Goal: Task Accomplishment & Management: Complete application form

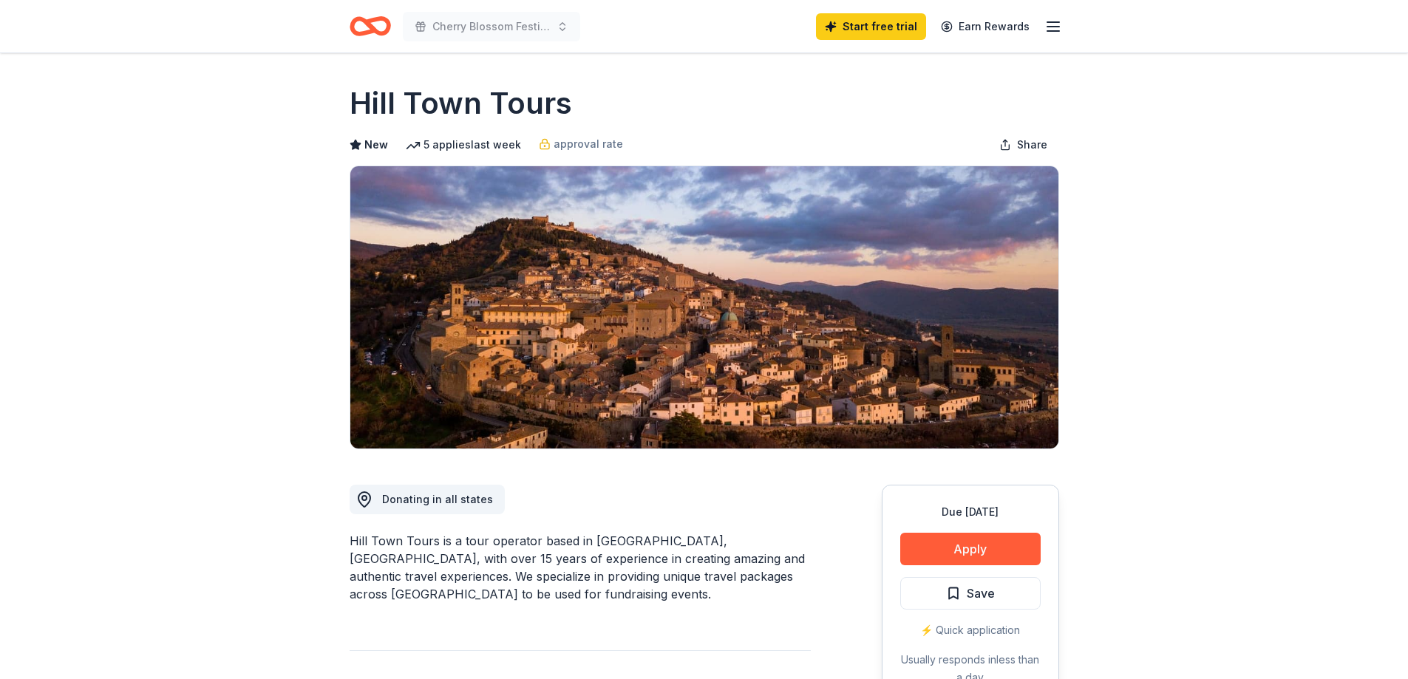
click at [1052, 27] on icon "button" at bounding box center [1053, 27] width 18 height 18
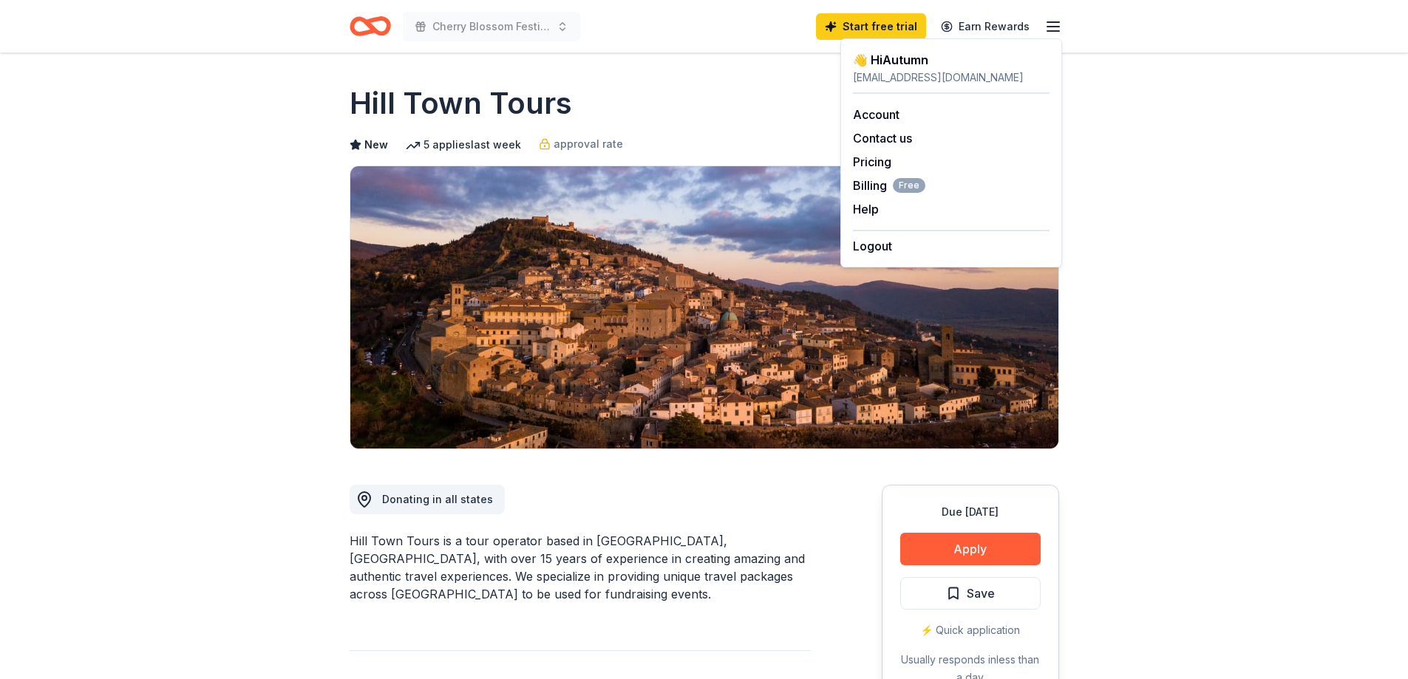
click at [375, 22] on icon "Home" at bounding box center [369, 26] width 41 height 35
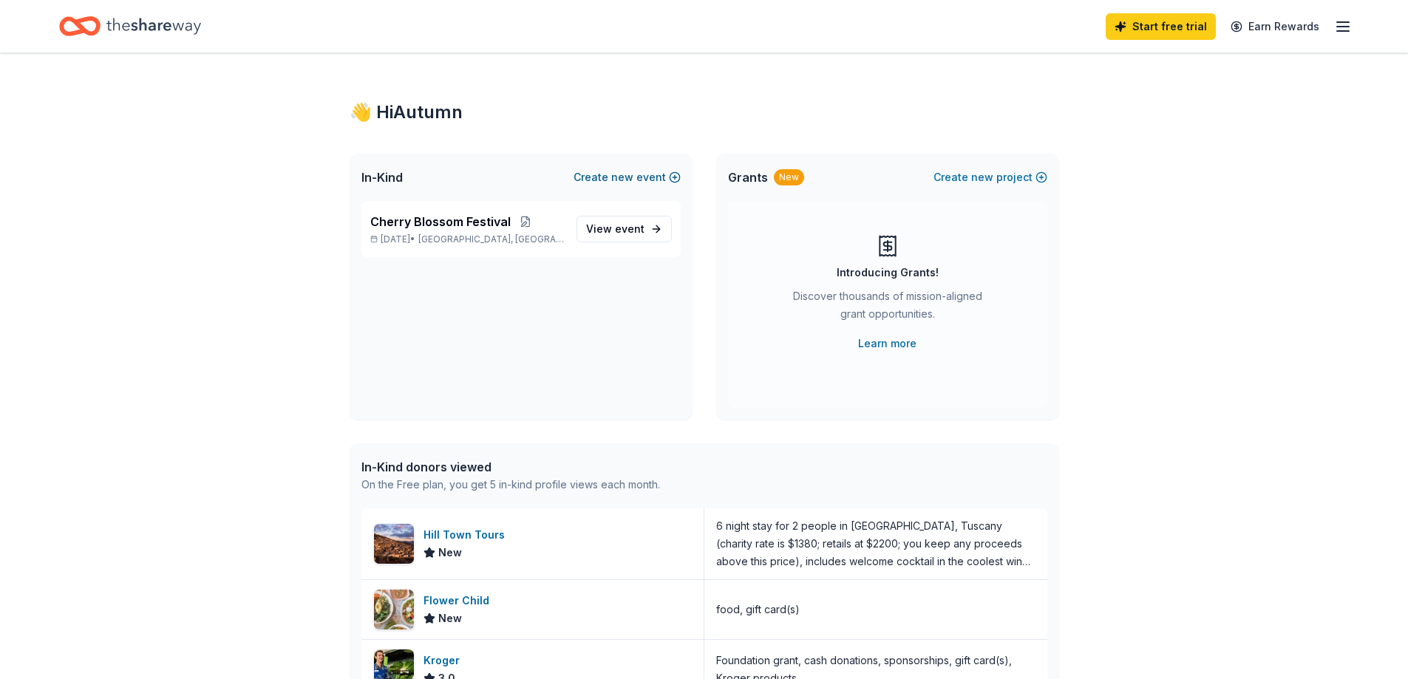
click at [604, 179] on button "Create new event" at bounding box center [626, 177] width 107 height 18
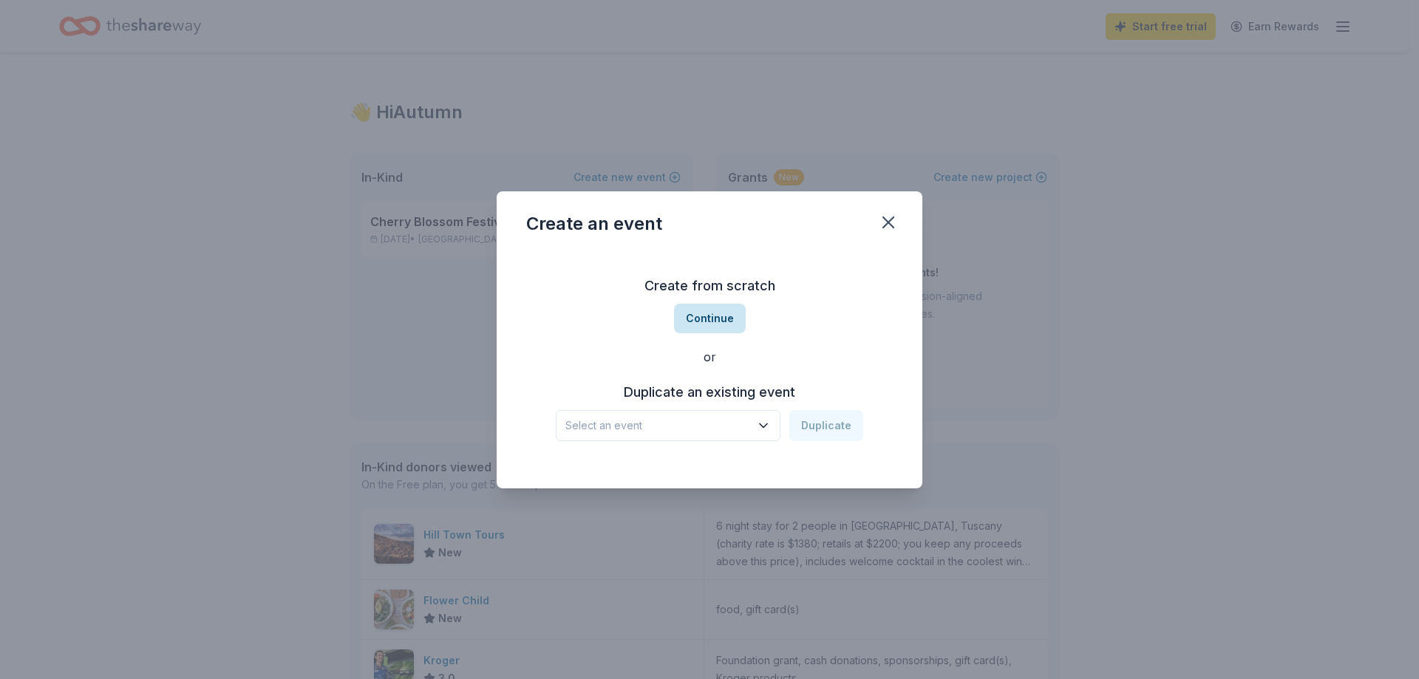
click at [683, 322] on button "Continue" at bounding box center [710, 319] width 72 height 30
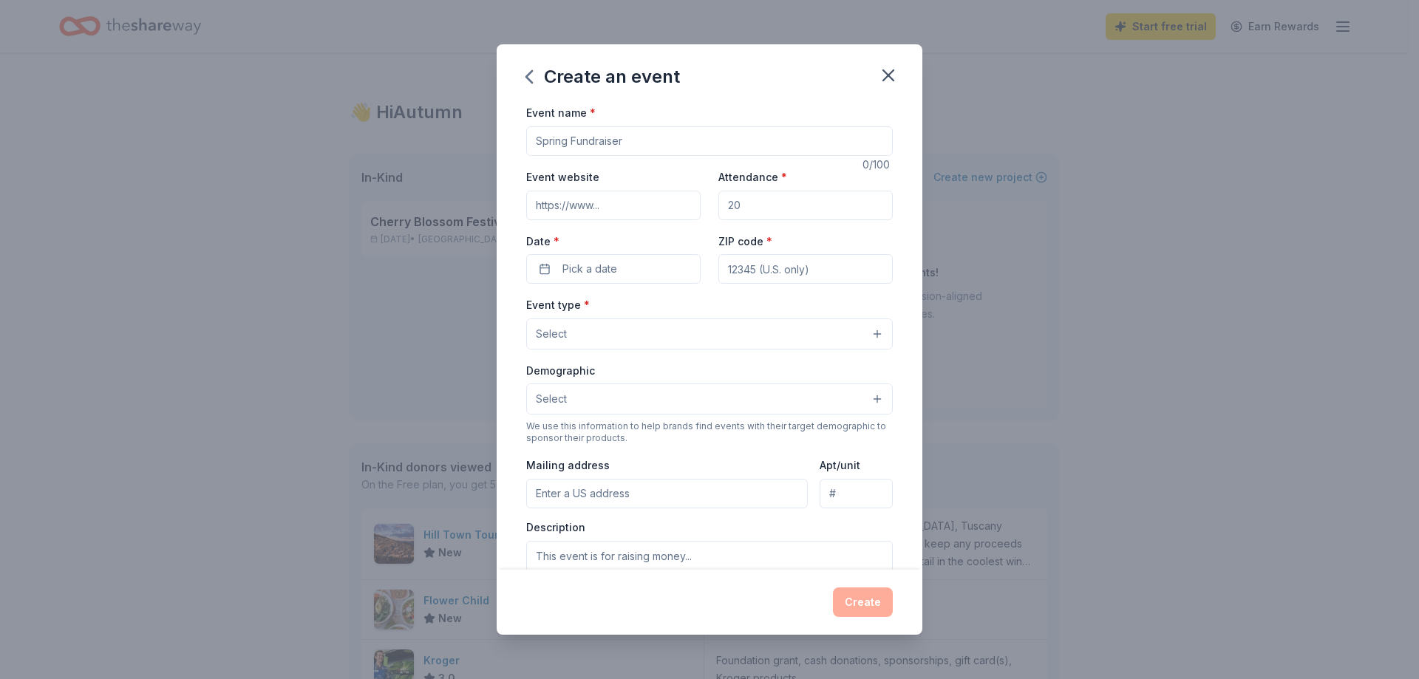
click at [647, 150] on input "Event name *" at bounding box center [709, 141] width 366 height 30
type input "Membership Tea Fundraiser"
click at [613, 205] on input "Event website" at bounding box center [613, 206] width 174 height 30
type input "[DOMAIN_NAME]"
type input "150"
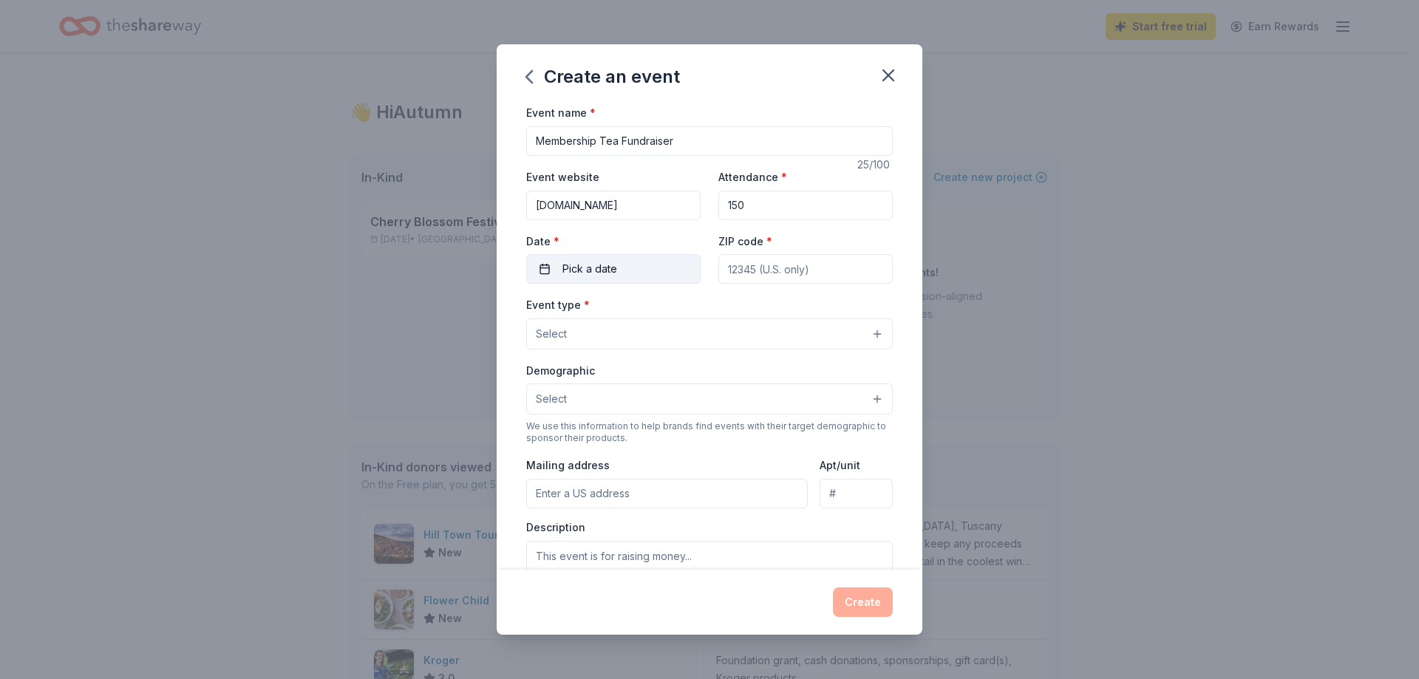
click at [653, 259] on button "Pick a date" at bounding box center [613, 269] width 174 height 30
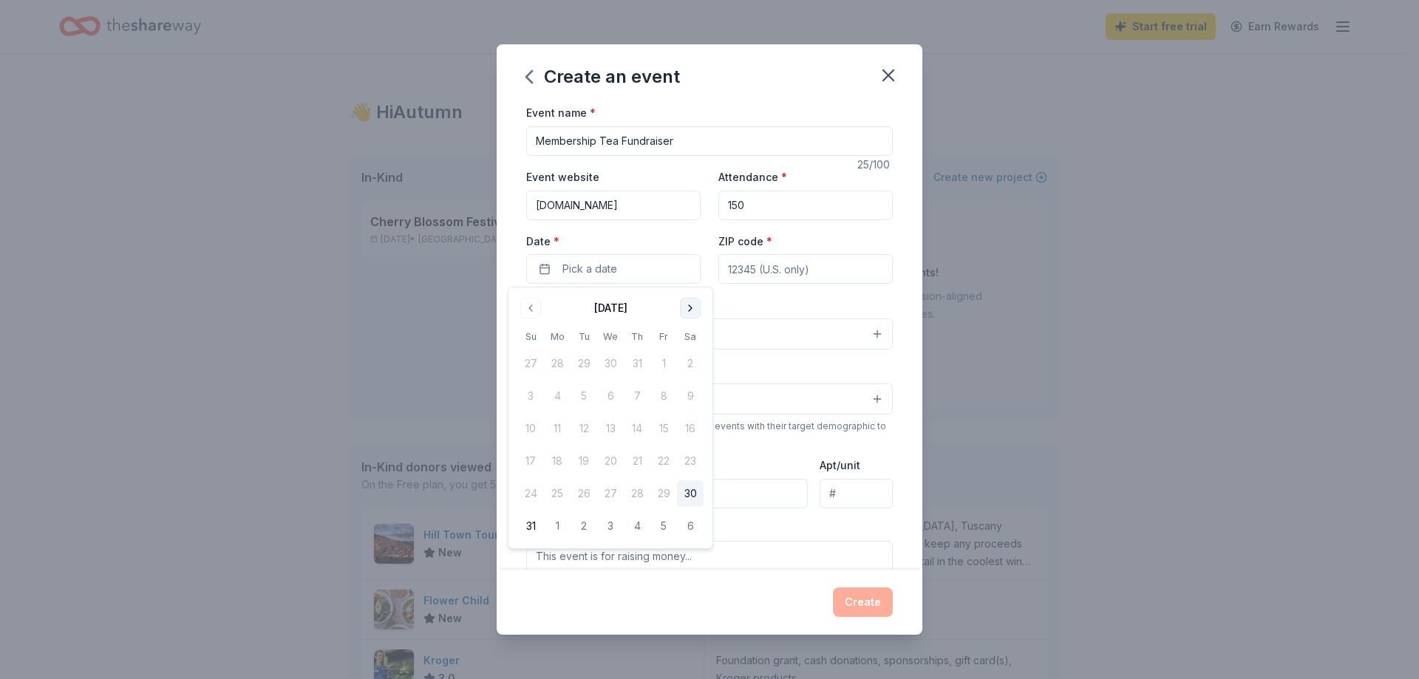
click at [681, 310] on button "Go to next month" at bounding box center [690, 308] width 21 height 21
click at [681, 309] on button "Go to next month" at bounding box center [690, 308] width 21 height 21
click at [680, 309] on button "Go to next month" at bounding box center [690, 308] width 21 height 21
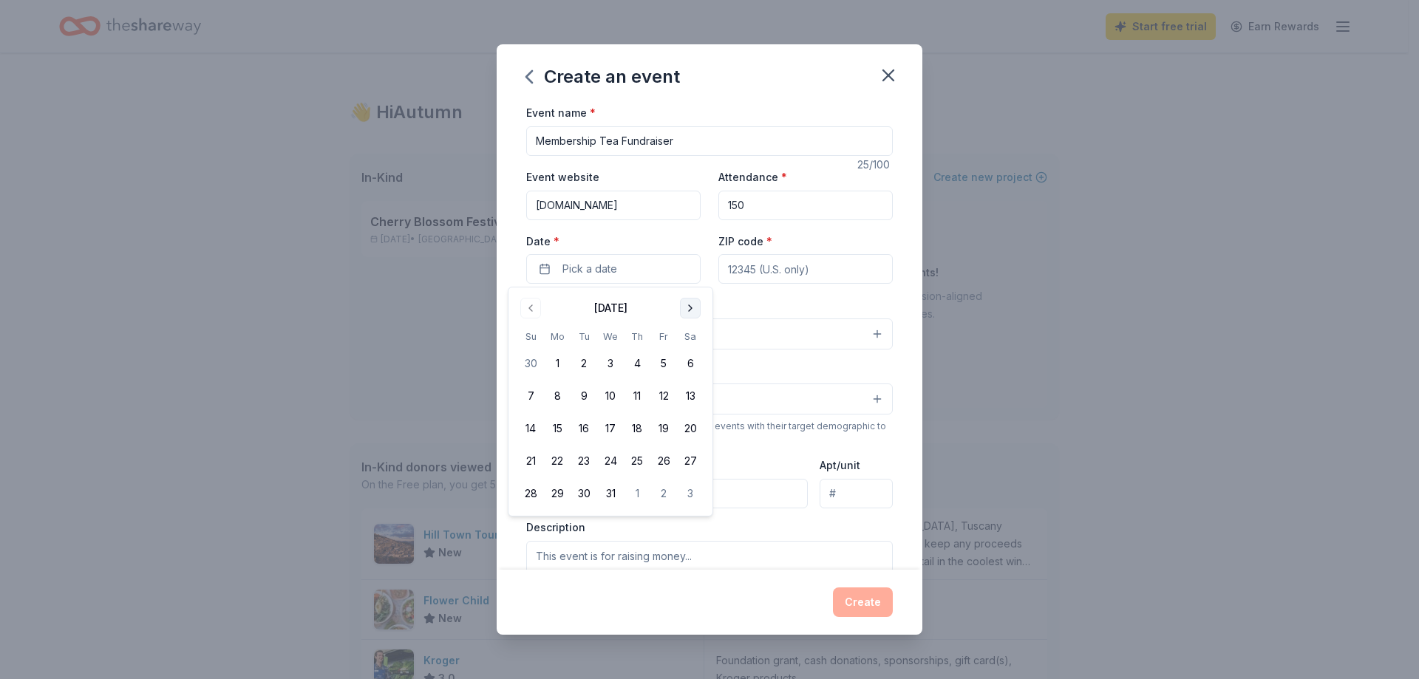
click at [680, 309] on button "Go to next month" at bounding box center [690, 308] width 21 height 21
click at [641, 427] on button "14" at bounding box center [637, 428] width 27 height 27
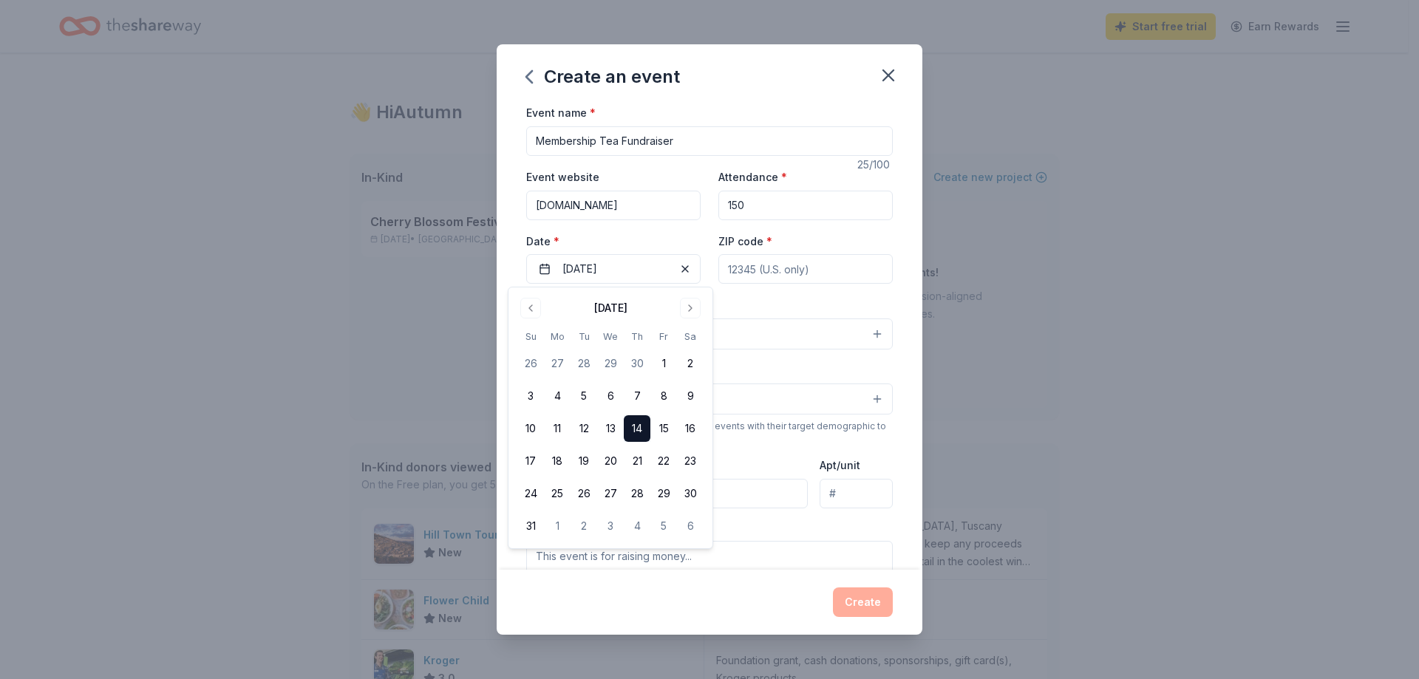
click at [757, 294] on div "Event name * Membership Tea Fundraiser 25 /100 Event website [DOMAIN_NAME] Atte…" at bounding box center [709, 444] width 366 height 683
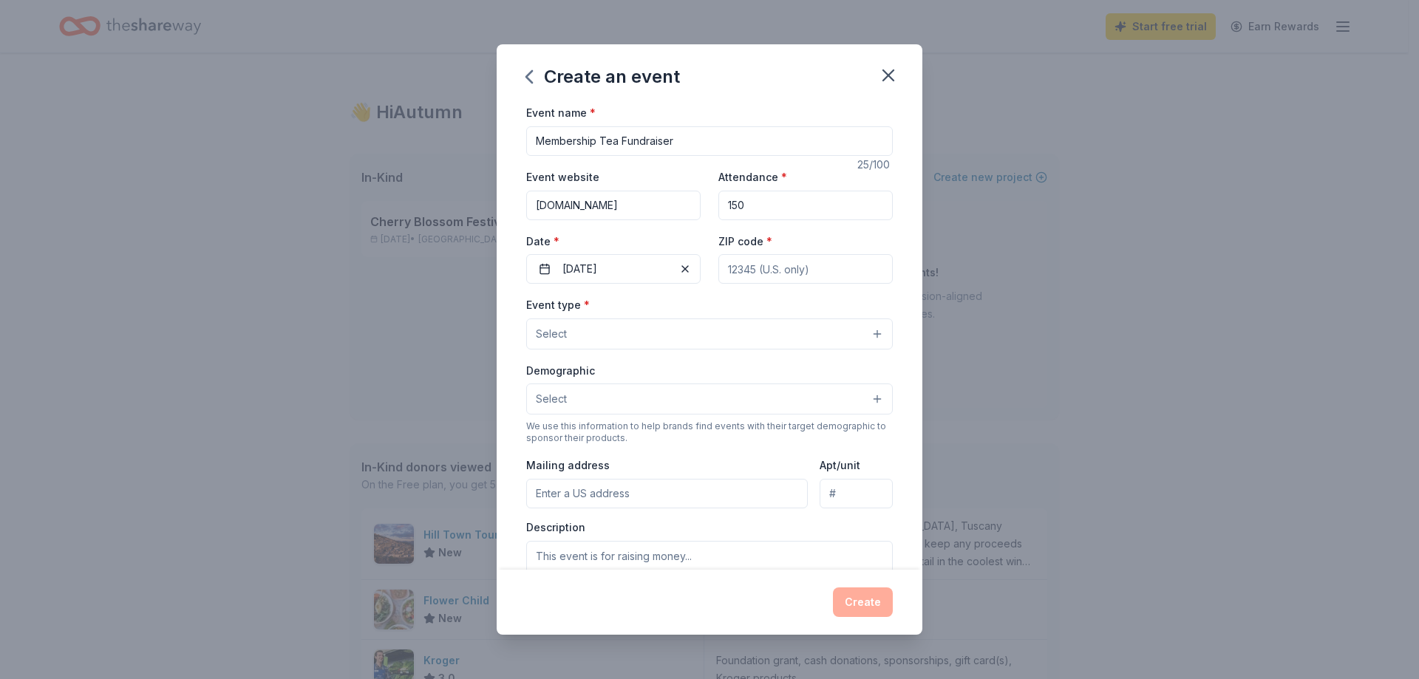
click at [763, 268] on input "ZIP code *" at bounding box center [805, 269] width 174 height 30
type input "92106"
click at [786, 333] on button "Select" at bounding box center [709, 333] width 366 height 31
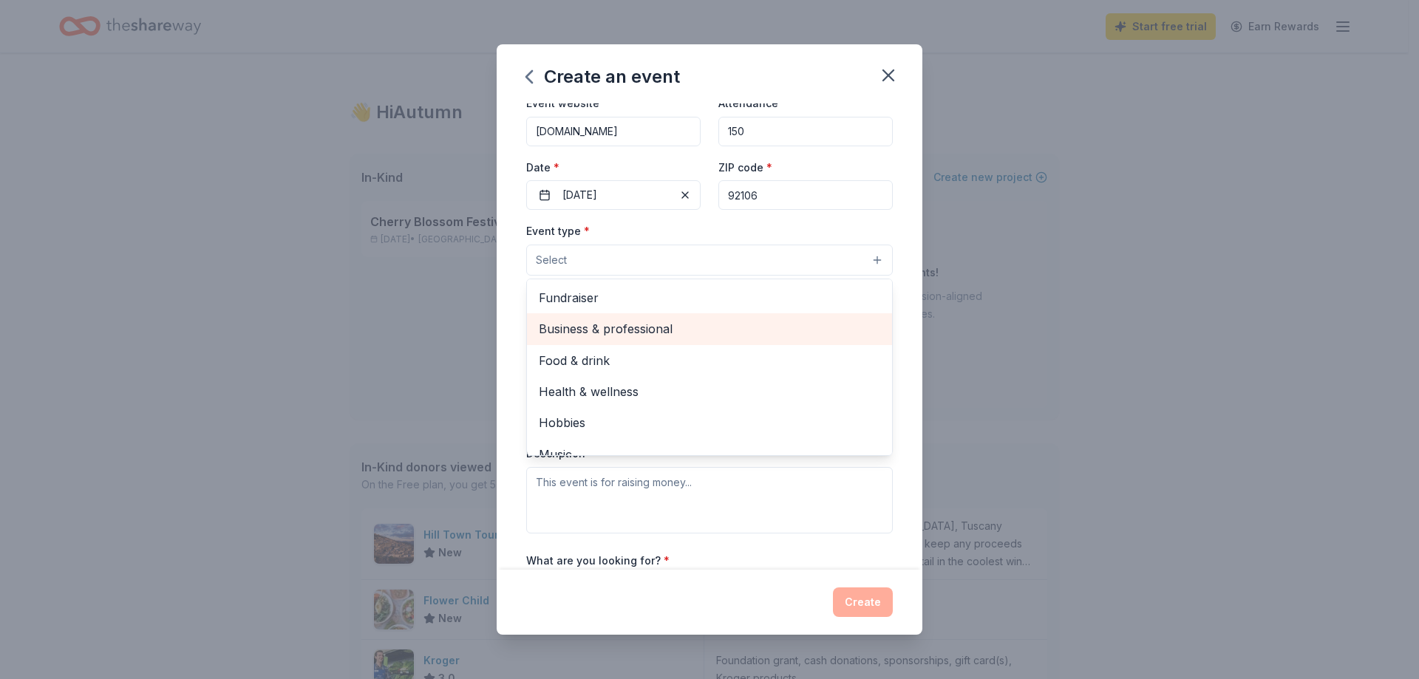
click at [646, 330] on span "Business & professional" at bounding box center [709, 328] width 341 height 19
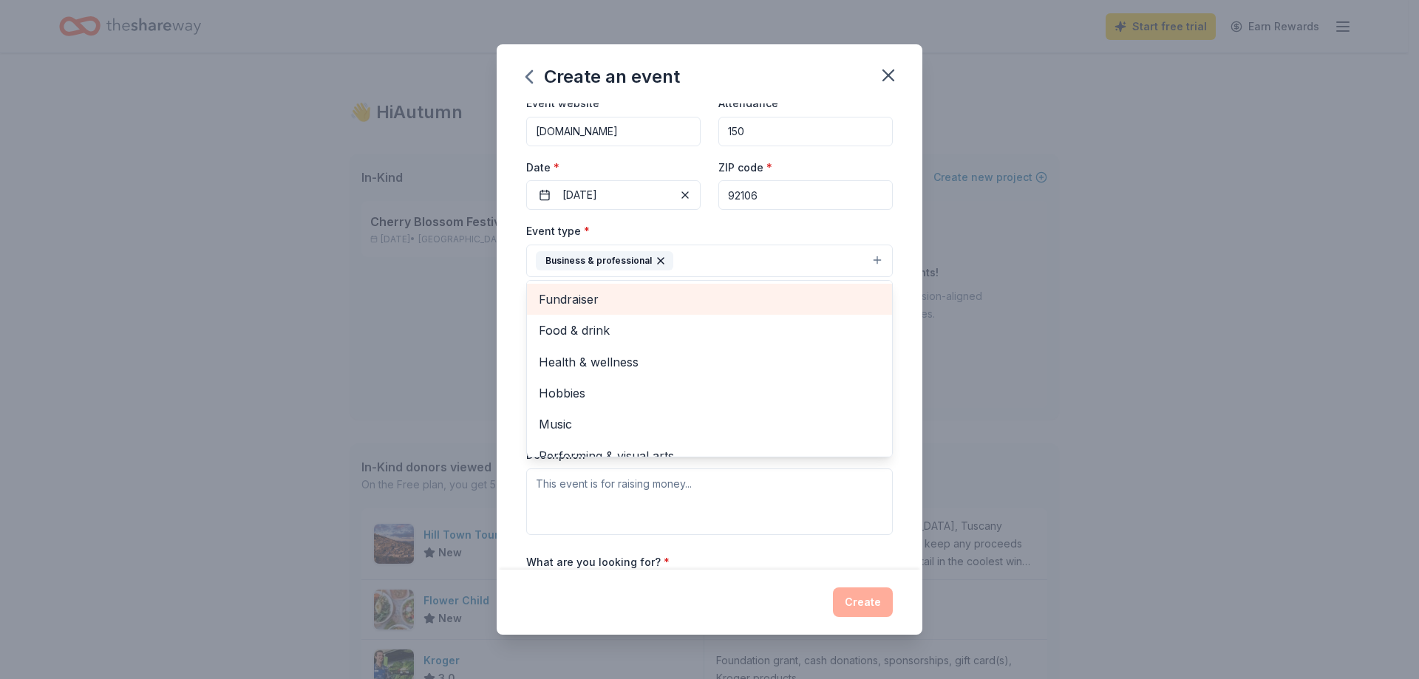
click at [577, 300] on span "Fundraiser" at bounding box center [709, 299] width 341 height 19
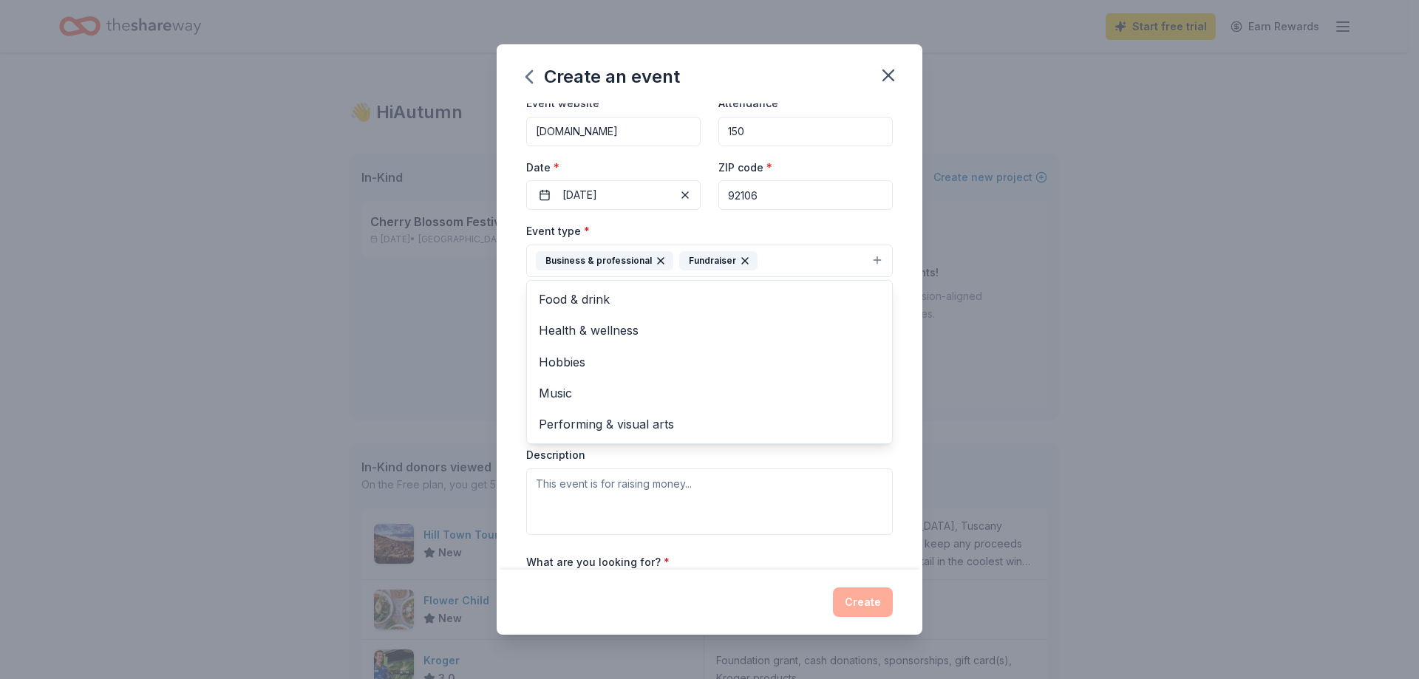
click at [505, 321] on div "Event name * Membership Tea Fundraiser 25 /100 Event website [DOMAIN_NAME] Atte…" at bounding box center [710, 335] width 426 height 465
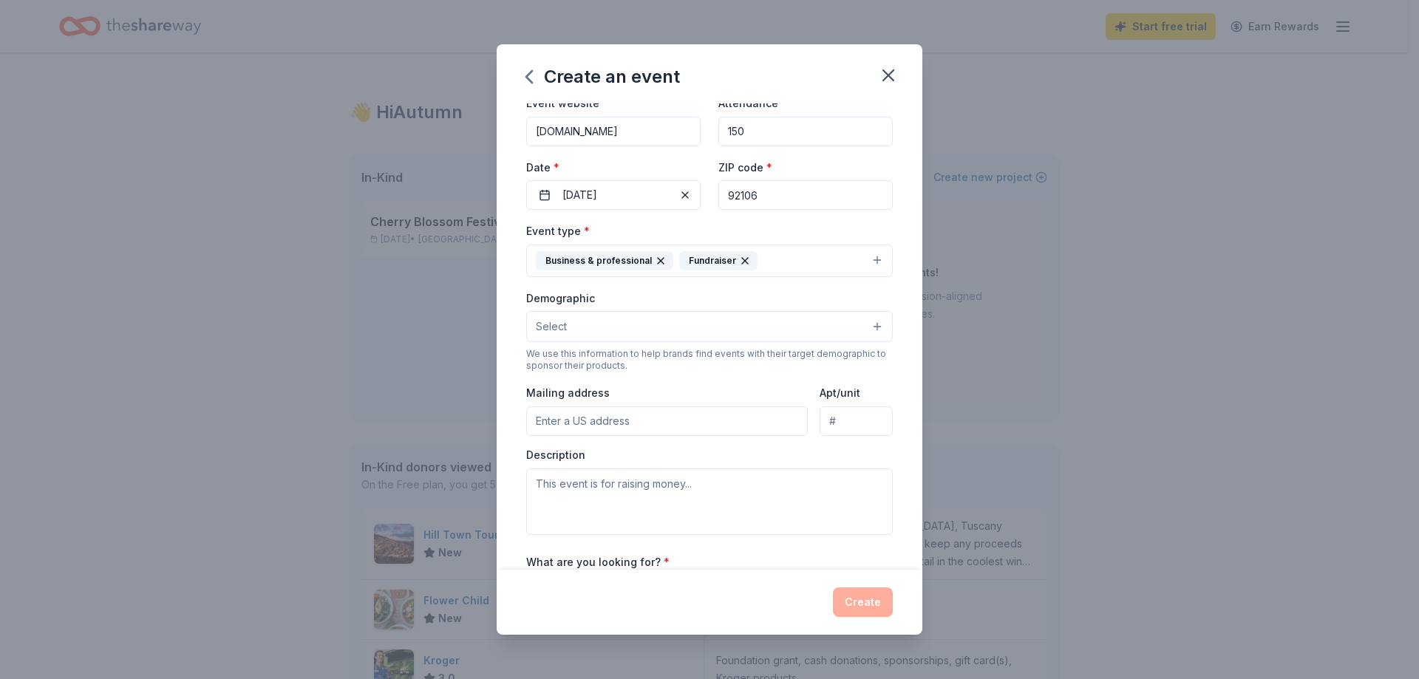
click at [630, 328] on button "Select" at bounding box center [709, 326] width 366 height 31
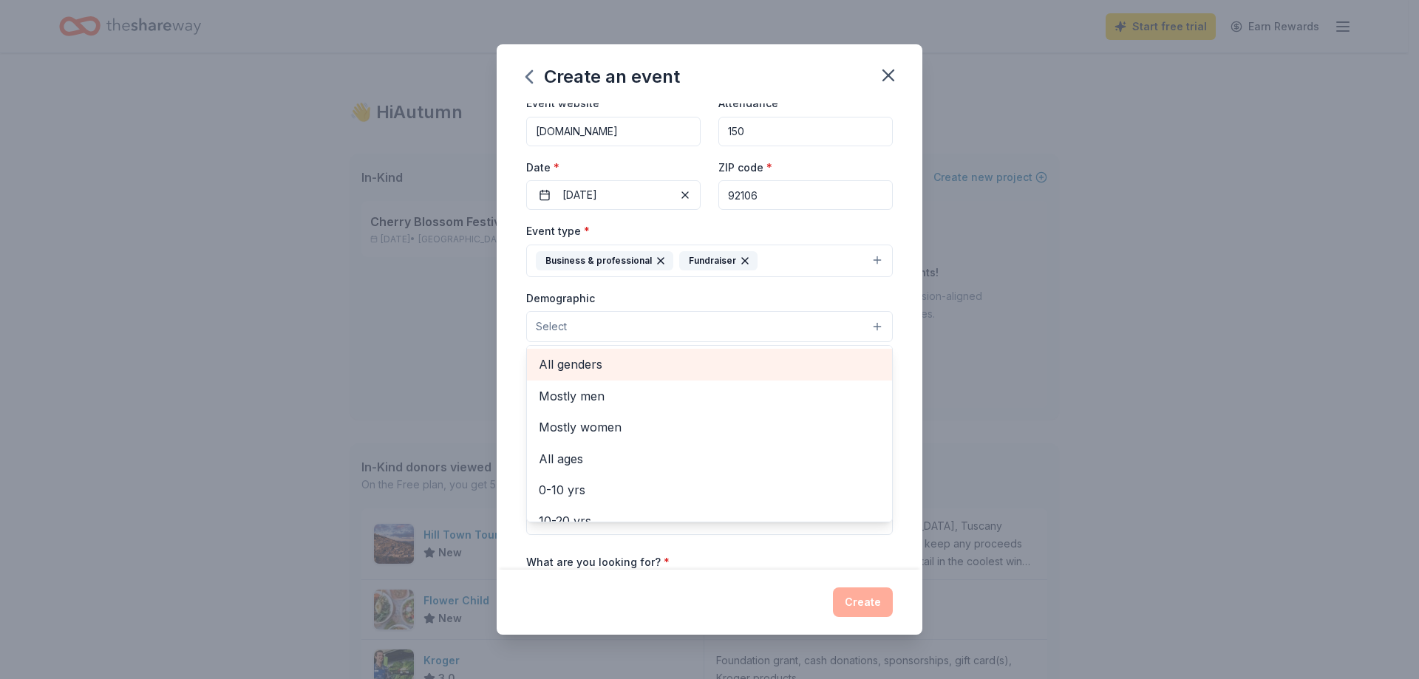
click at [613, 364] on span "All genders" at bounding box center [709, 364] width 341 height 19
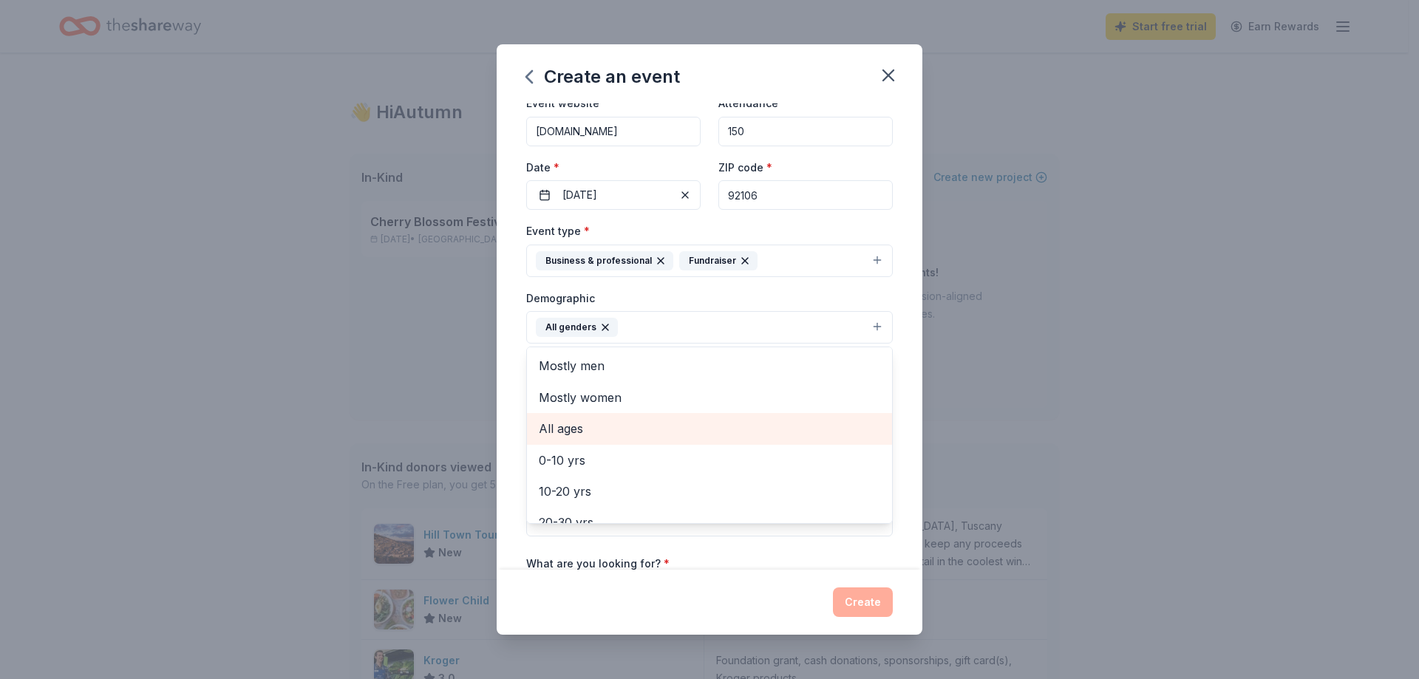
click at [579, 433] on span "All ages" at bounding box center [709, 428] width 341 height 19
click at [497, 389] on div "Event name * Membership Tea Fundraiser 25 /100 Event website [DOMAIN_NAME] Atte…" at bounding box center [710, 335] width 426 height 465
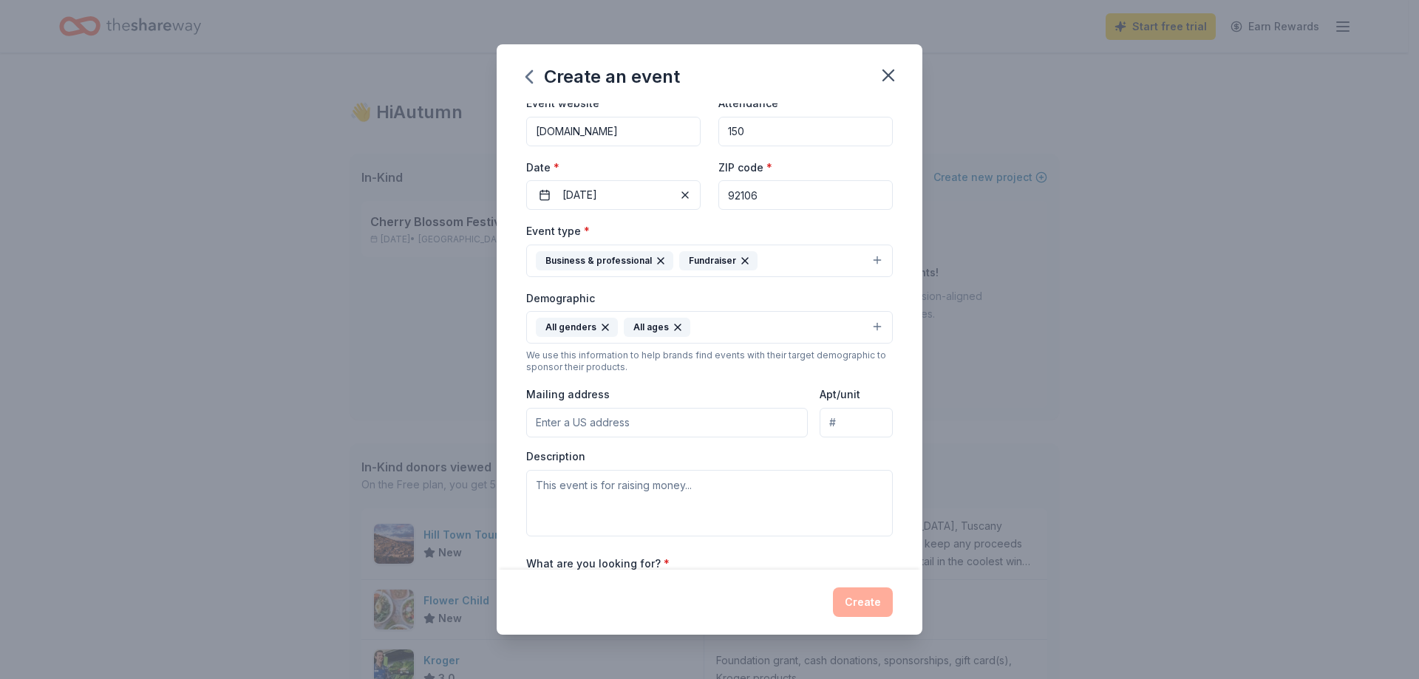
click at [600, 421] on input "Mailing address" at bounding box center [667, 423] width 282 height 30
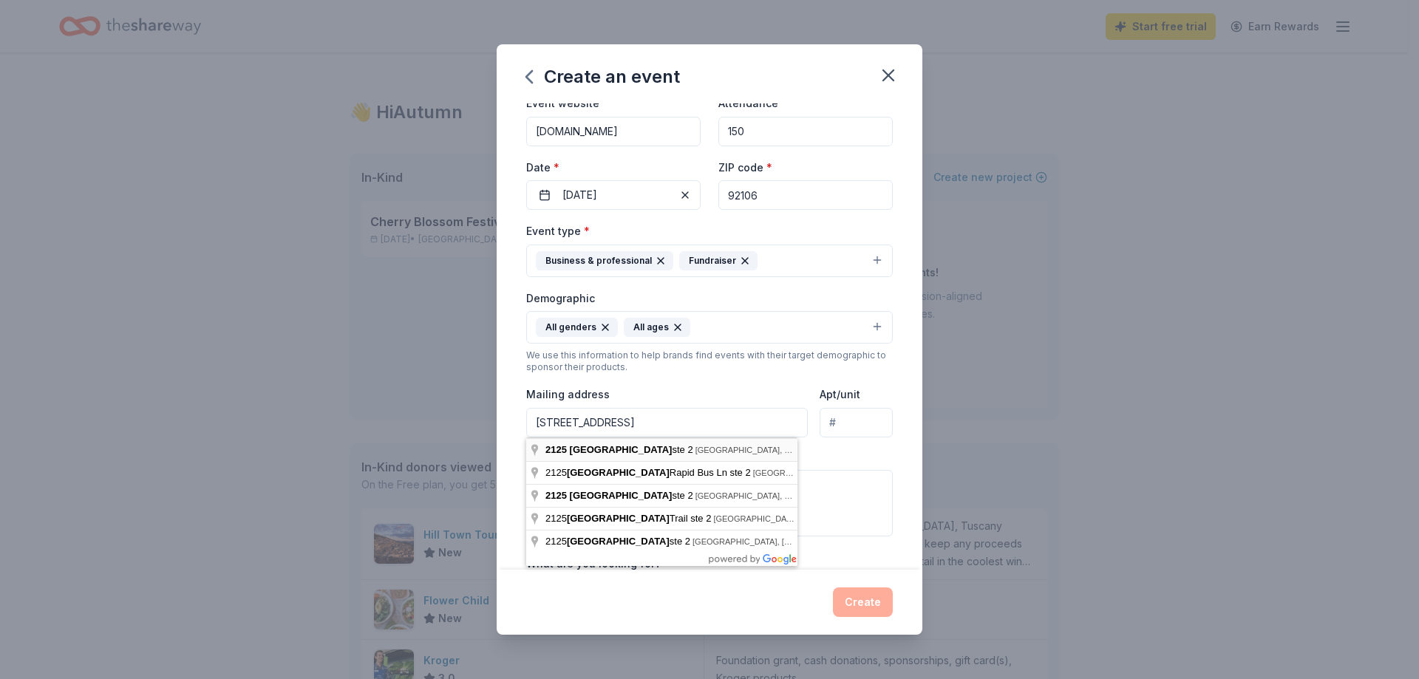
type input "[STREET_ADDRESS]"
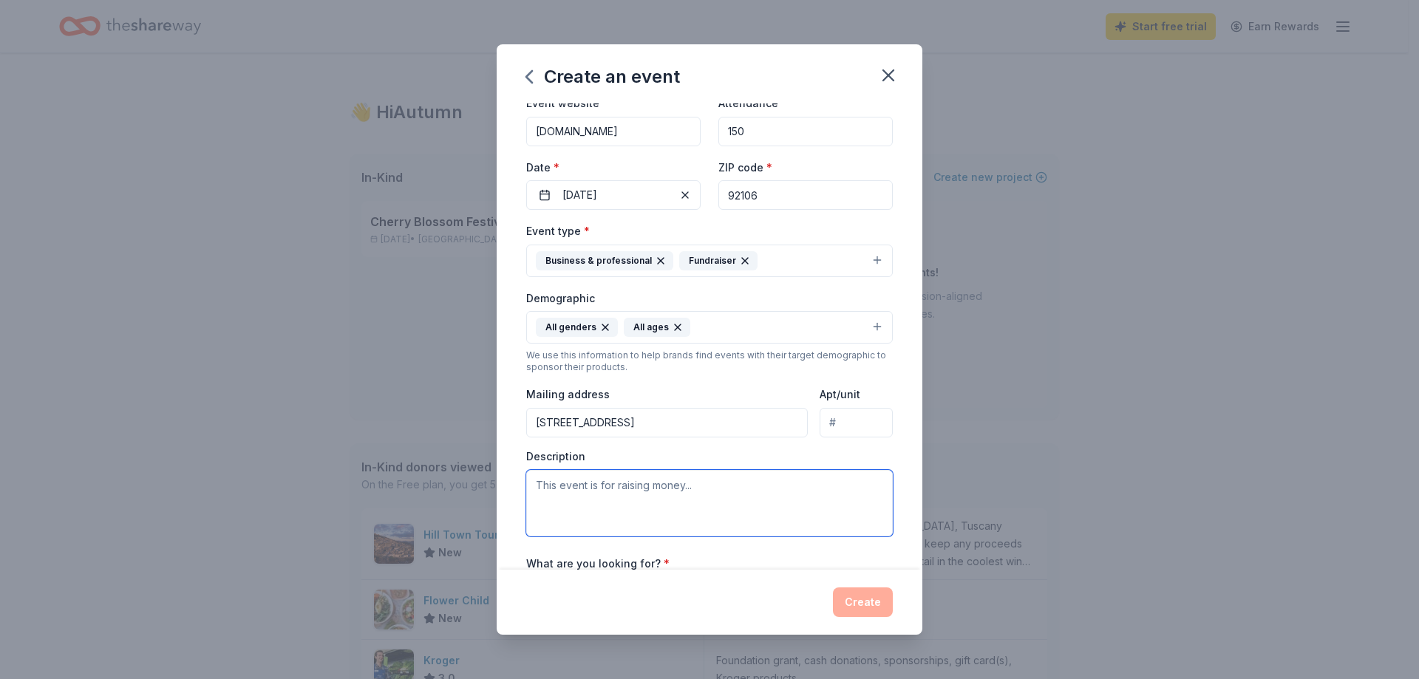
click at [694, 502] on textarea at bounding box center [709, 503] width 366 height 66
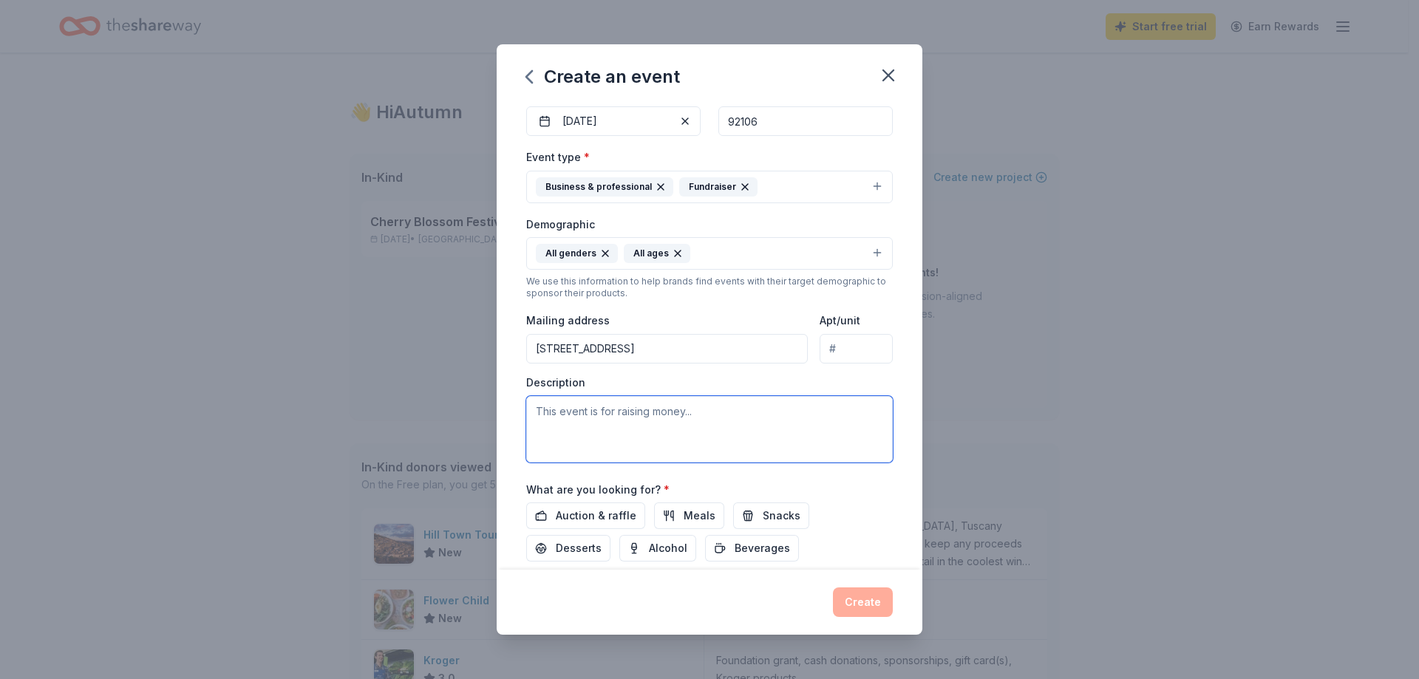
scroll to position [243, 0]
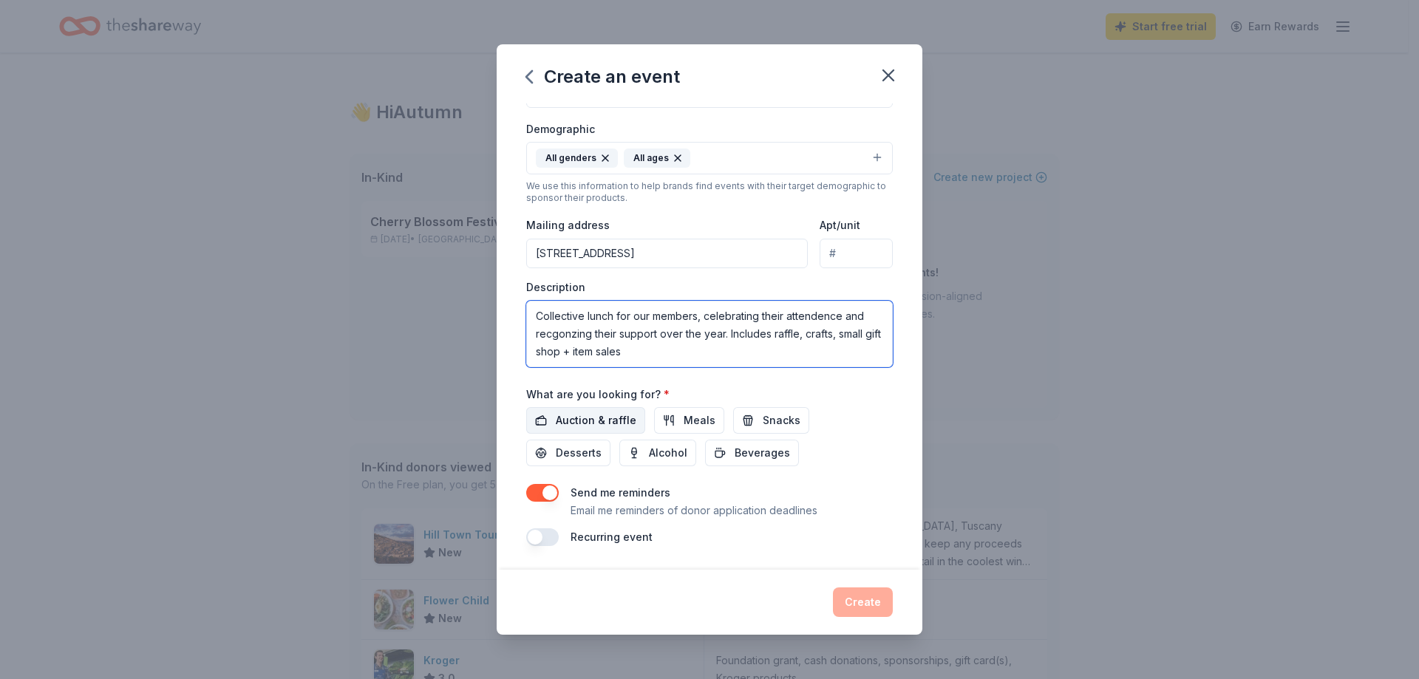
type textarea "Collective lunch for our members, celebrating their attendence and recgonzing t…"
click at [601, 415] on span "Auction & raffle" at bounding box center [596, 421] width 81 height 18
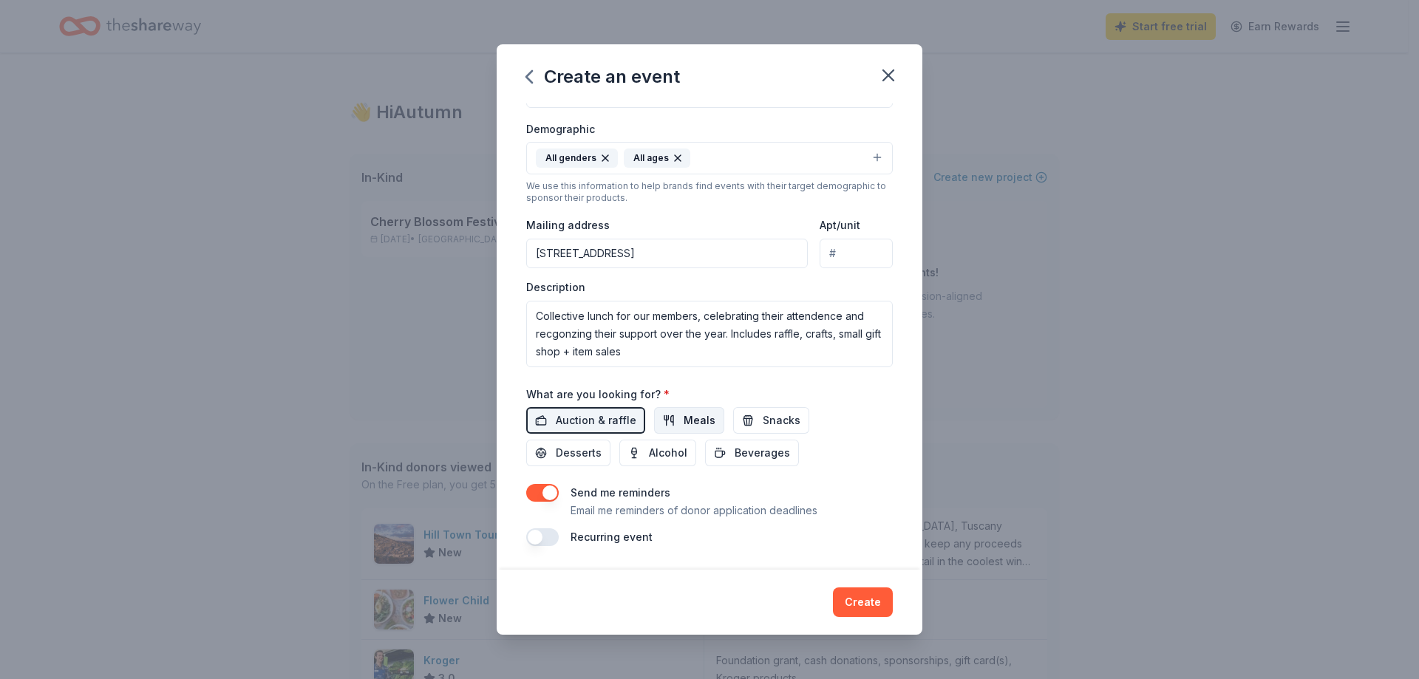
click at [664, 421] on button "Meals" at bounding box center [689, 420] width 70 height 27
click at [721, 454] on button "Beverages" at bounding box center [752, 453] width 94 height 27
click at [573, 457] on span "Desserts" at bounding box center [579, 453] width 46 height 18
click at [557, 545] on div "Recurring event" at bounding box center [709, 537] width 366 height 18
click at [558, 533] on div "Recurring event" at bounding box center [709, 537] width 366 height 18
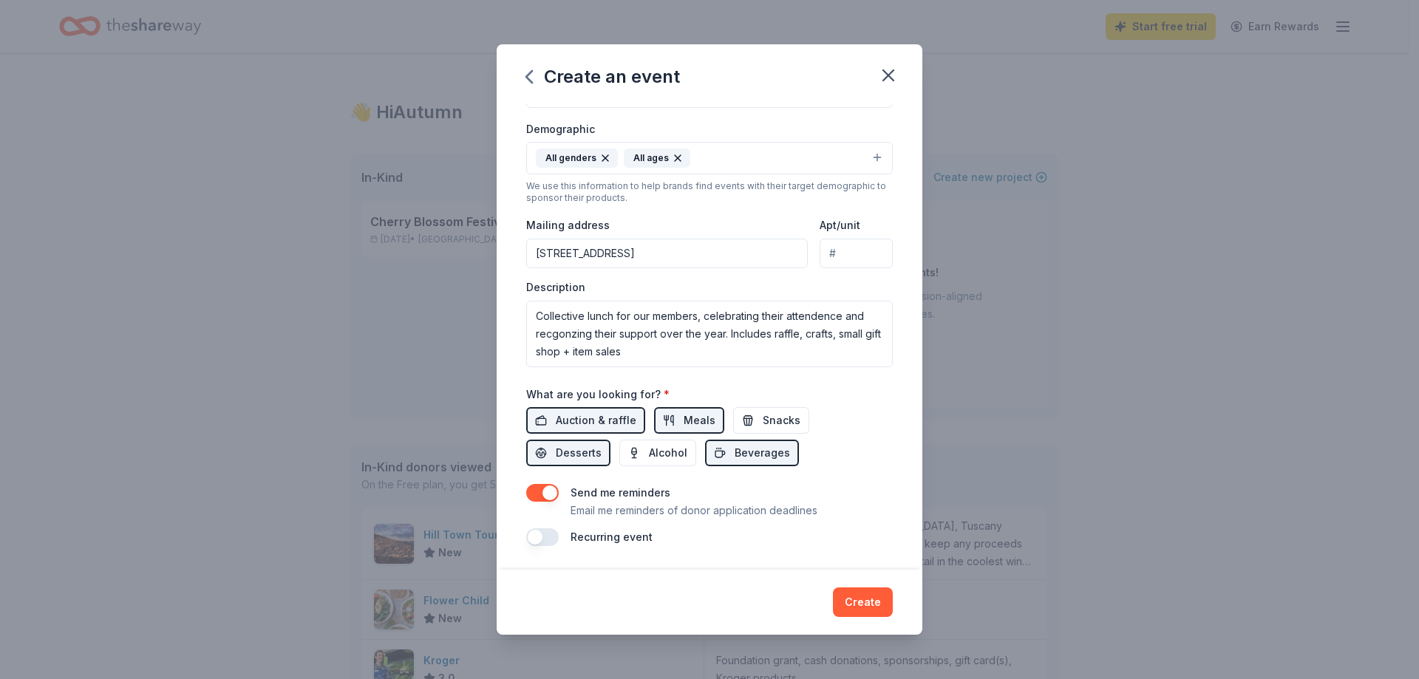
click at [553, 534] on button "button" at bounding box center [542, 537] width 33 height 18
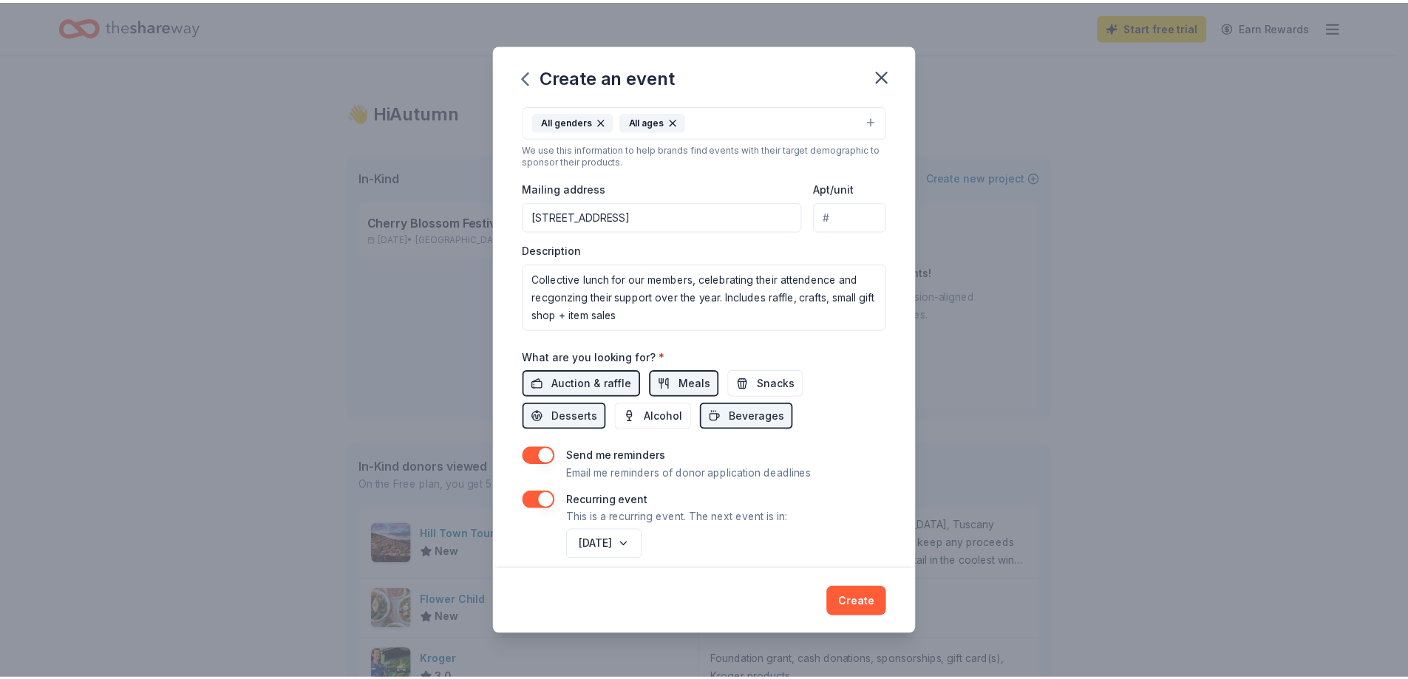
scroll to position [296, 0]
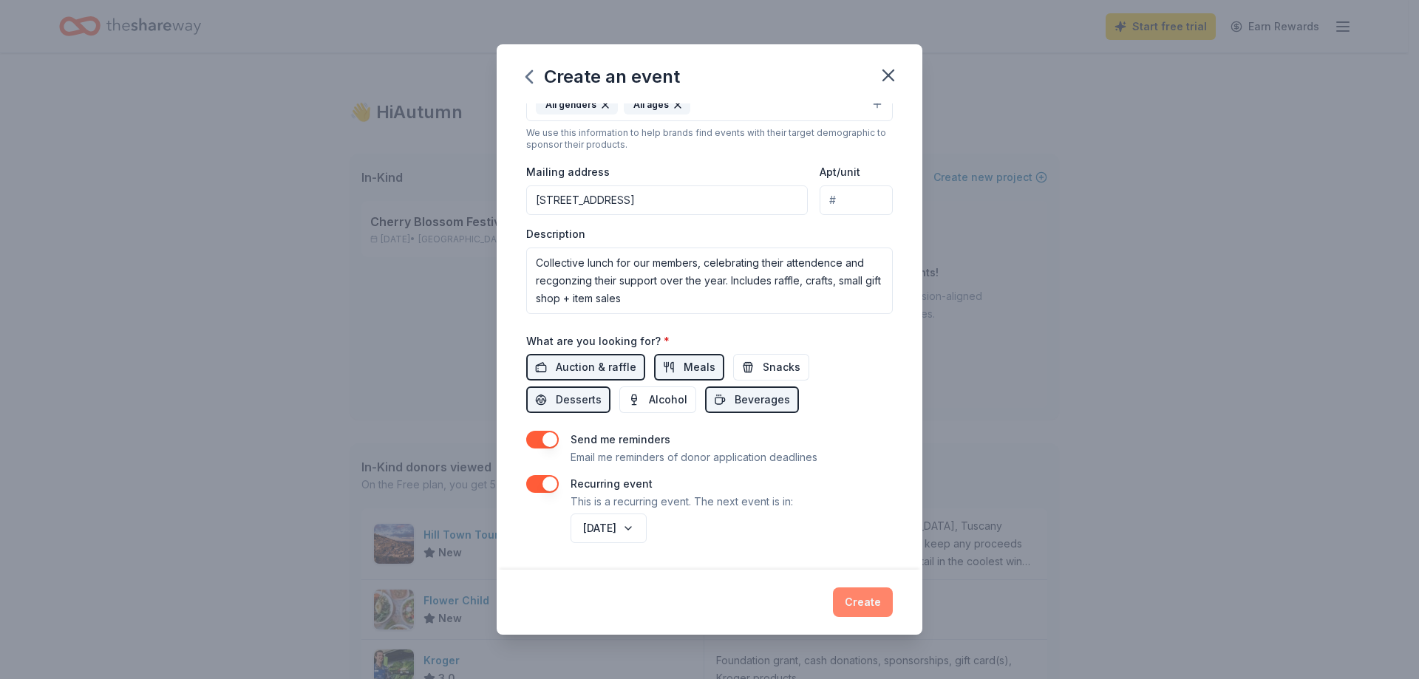
click at [870, 596] on button "Create" at bounding box center [863, 602] width 60 height 30
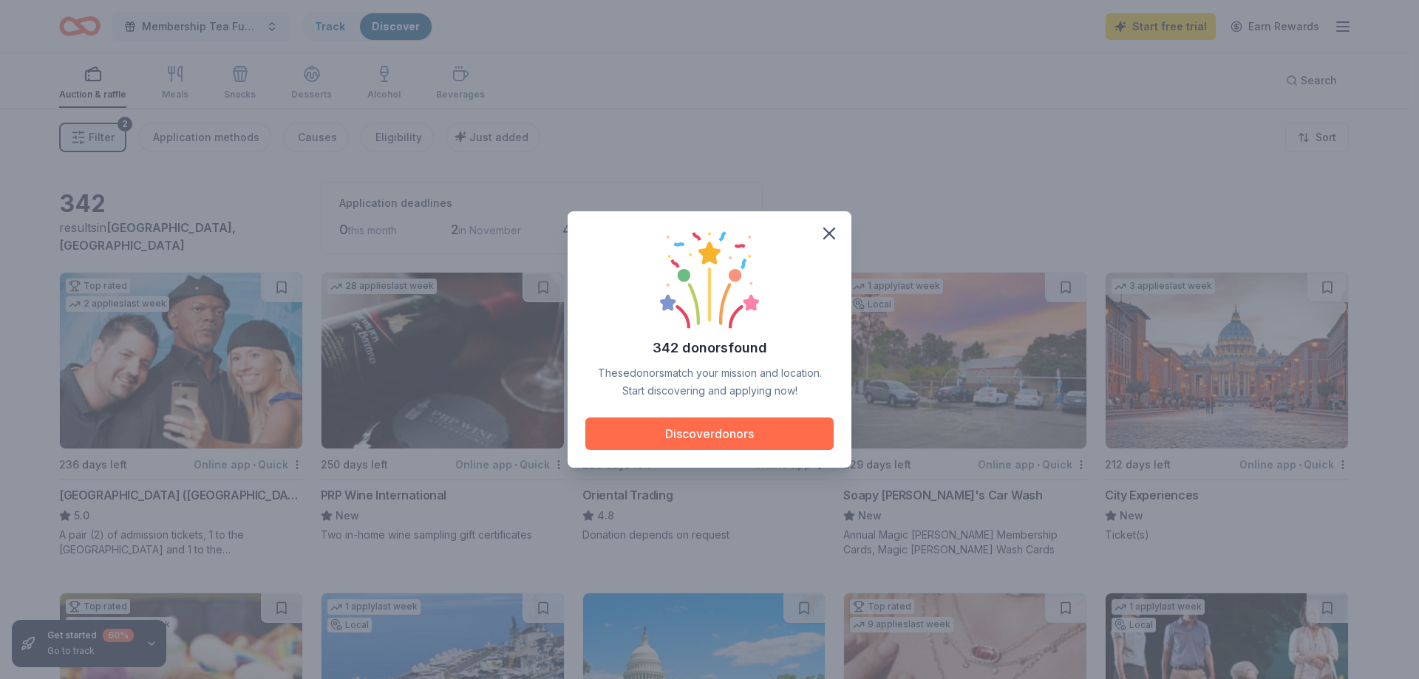
click at [706, 434] on button "Discover donors" at bounding box center [709, 433] width 248 height 33
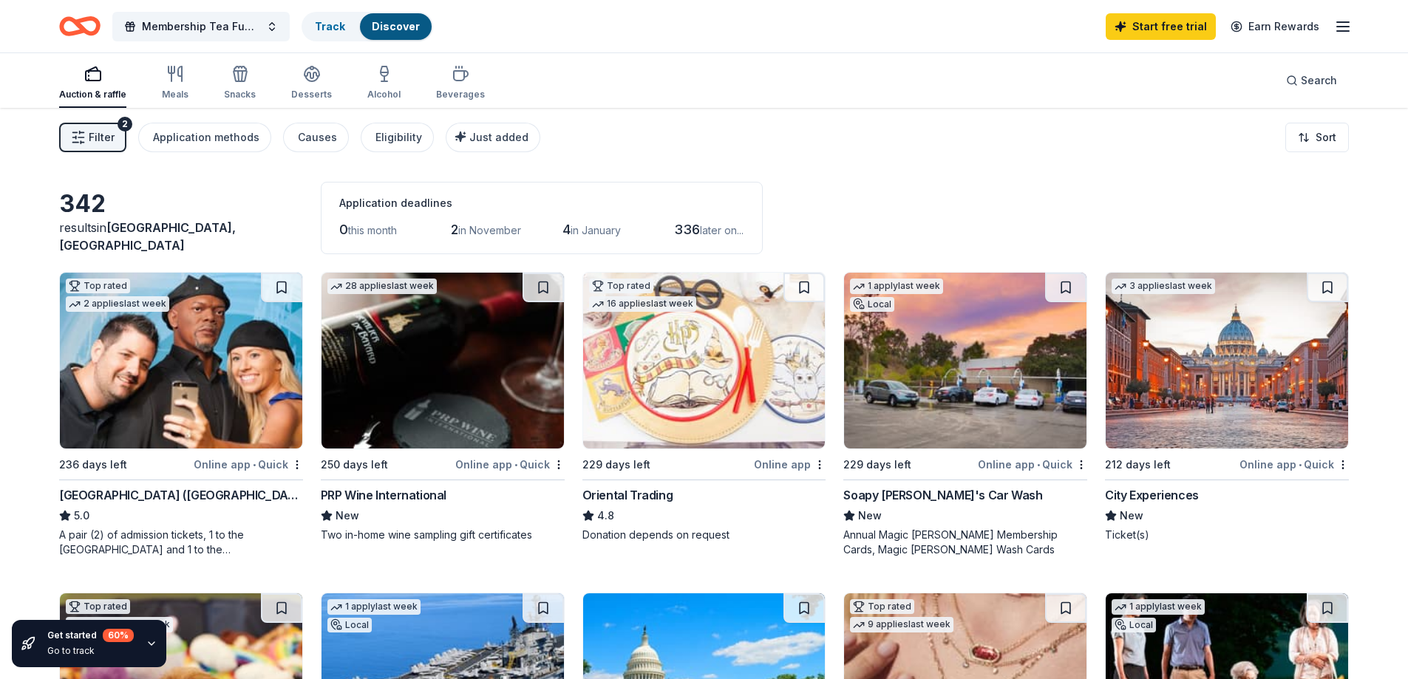
click at [703, 375] on img at bounding box center [704, 361] width 242 height 176
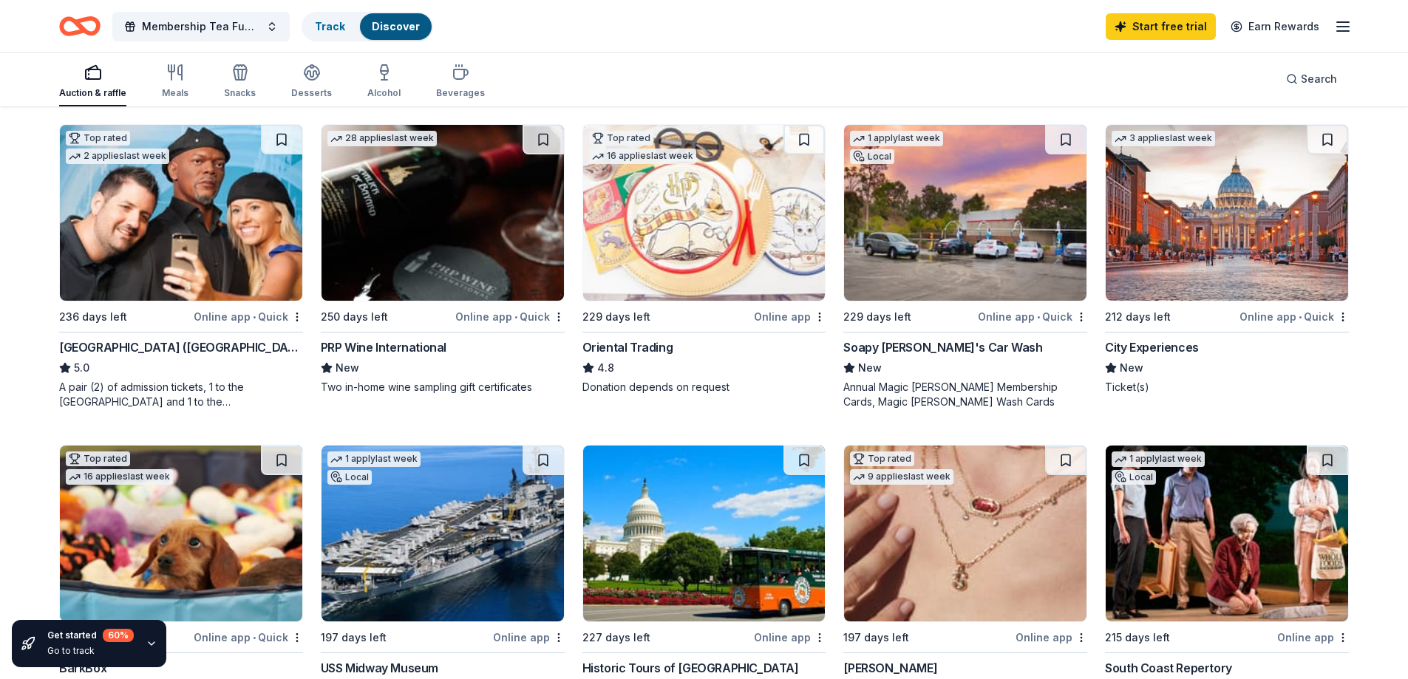
click at [1254, 256] on img at bounding box center [1226, 213] width 242 height 176
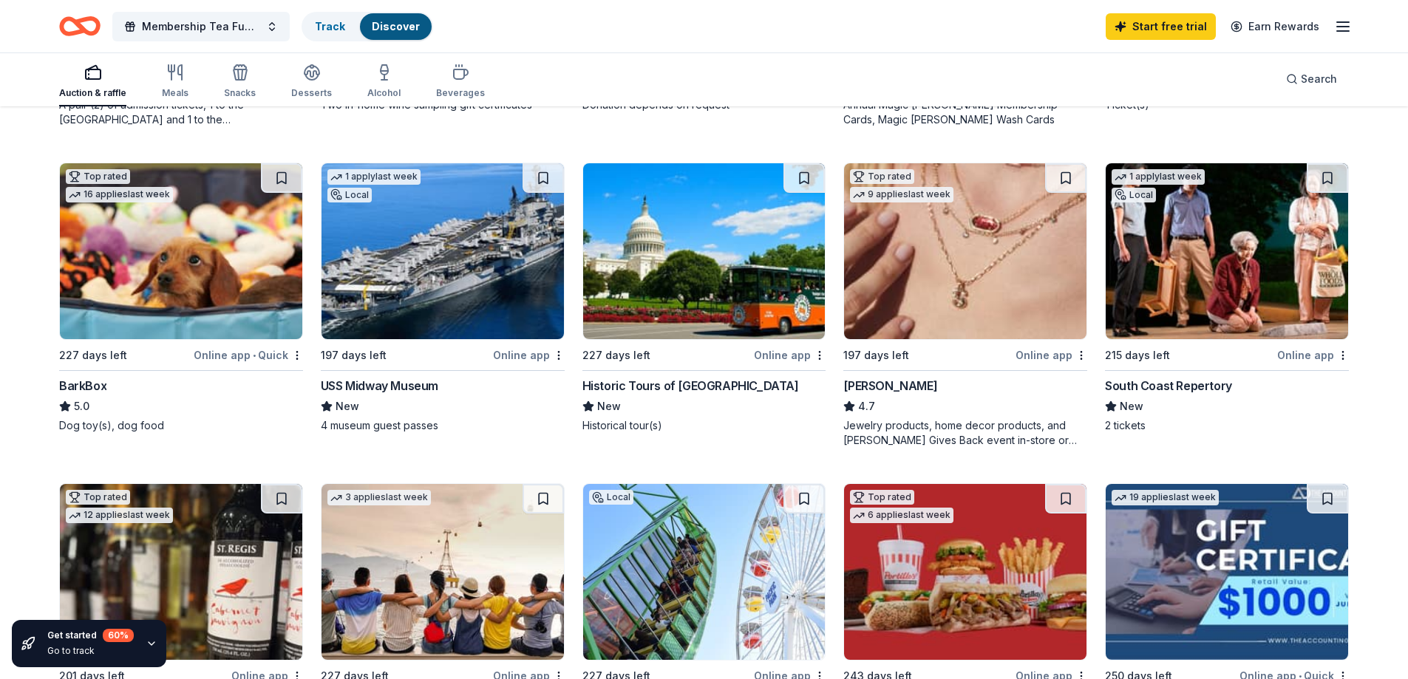
scroll to position [443, 0]
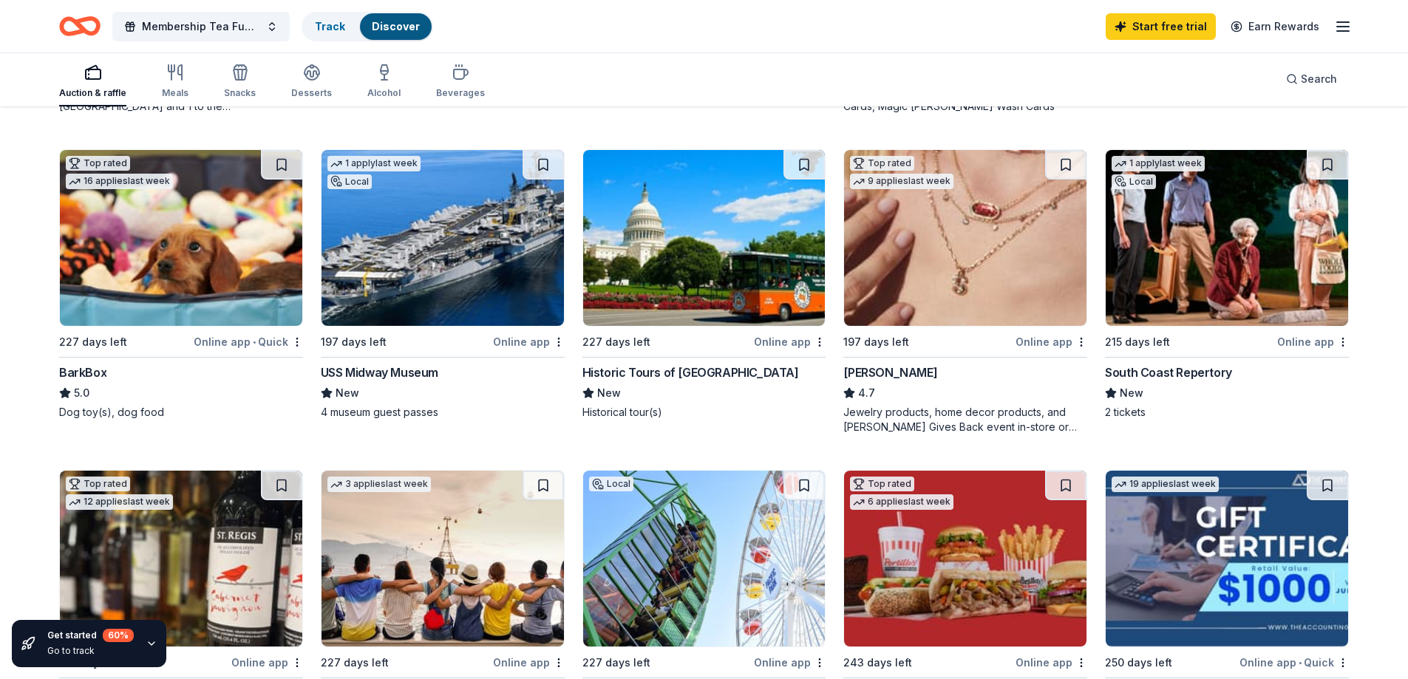
click at [230, 280] on img at bounding box center [181, 238] width 242 height 176
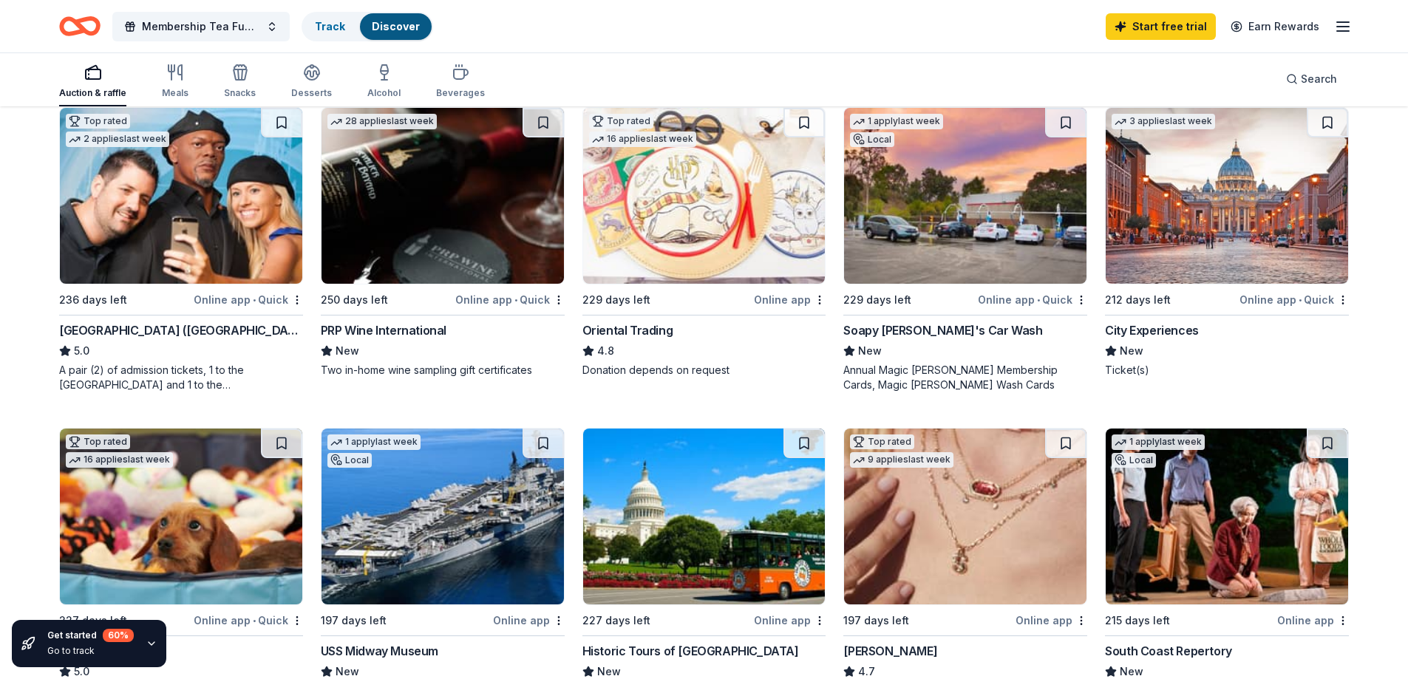
scroll to position [0, 0]
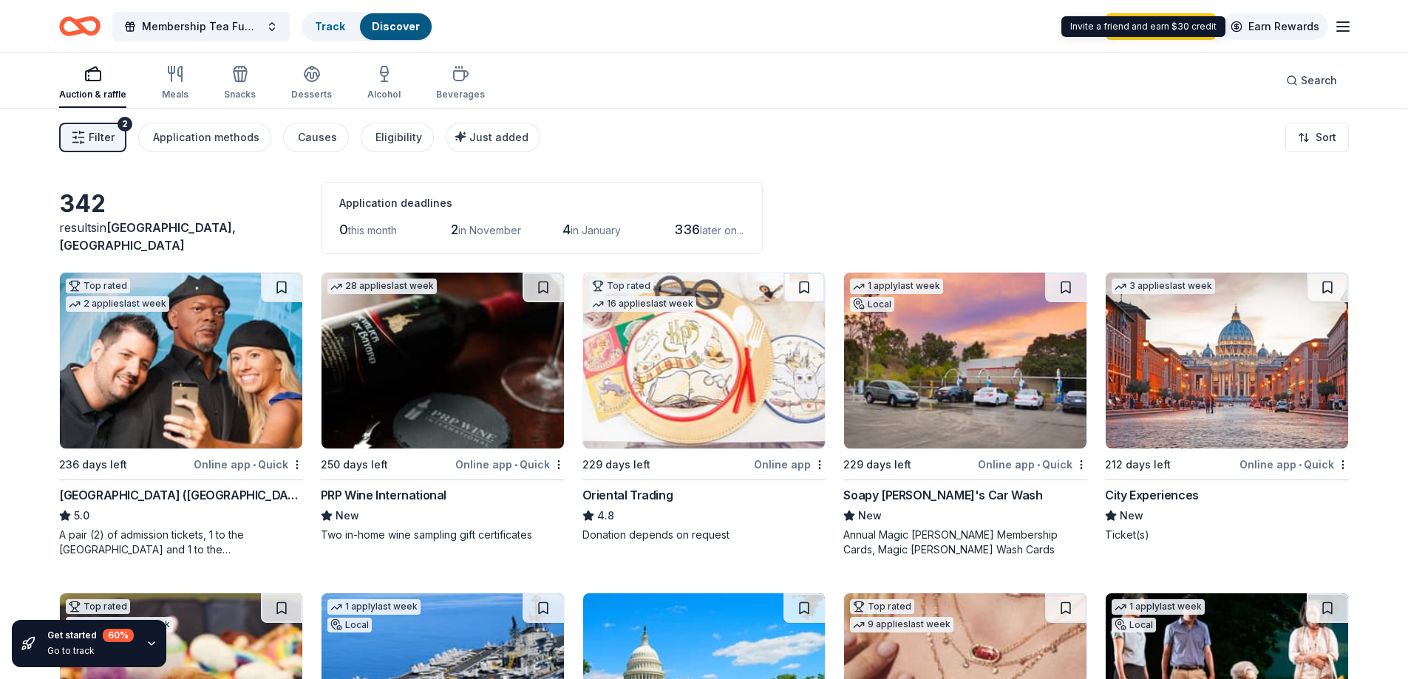
click at [1323, 26] on link "Earn Rewards" at bounding box center [1274, 26] width 106 height 27
click at [1339, 24] on icon "button" at bounding box center [1343, 27] width 18 height 18
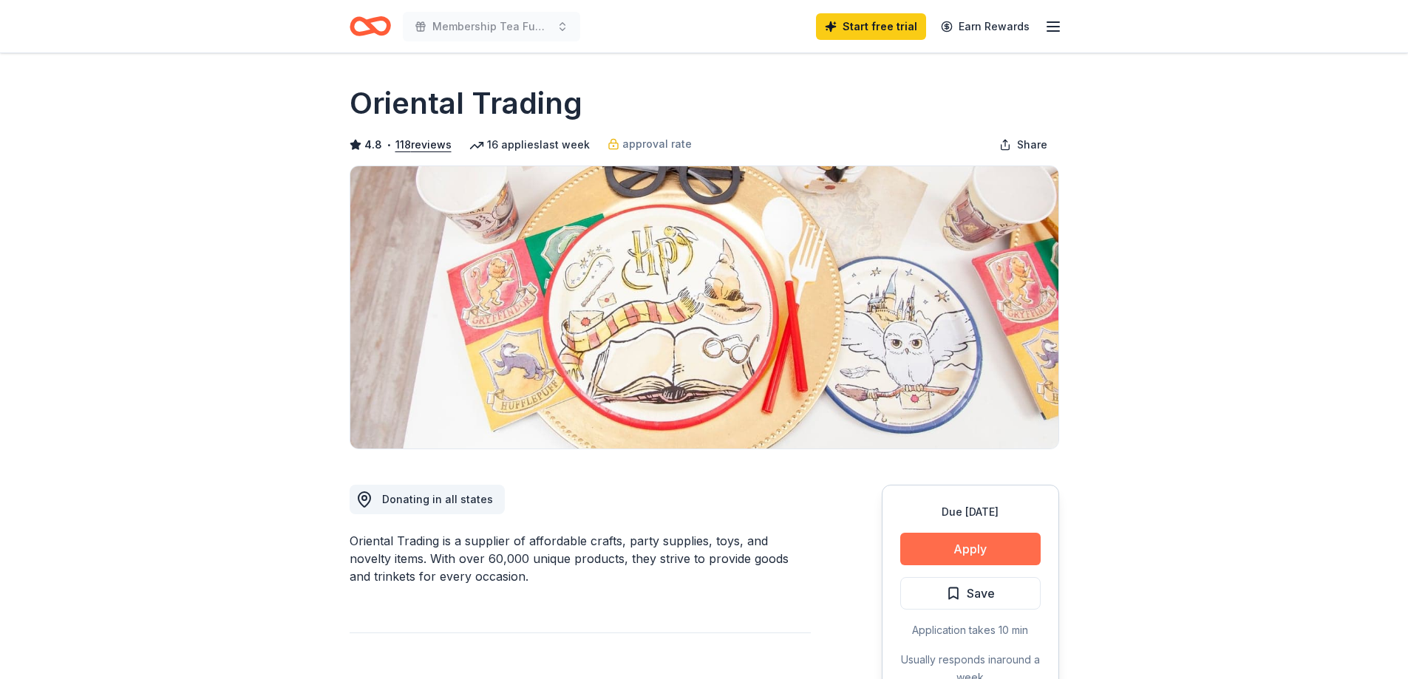
click at [942, 548] on button "Apply" at bounding box center [970, 549] width 140 height 33
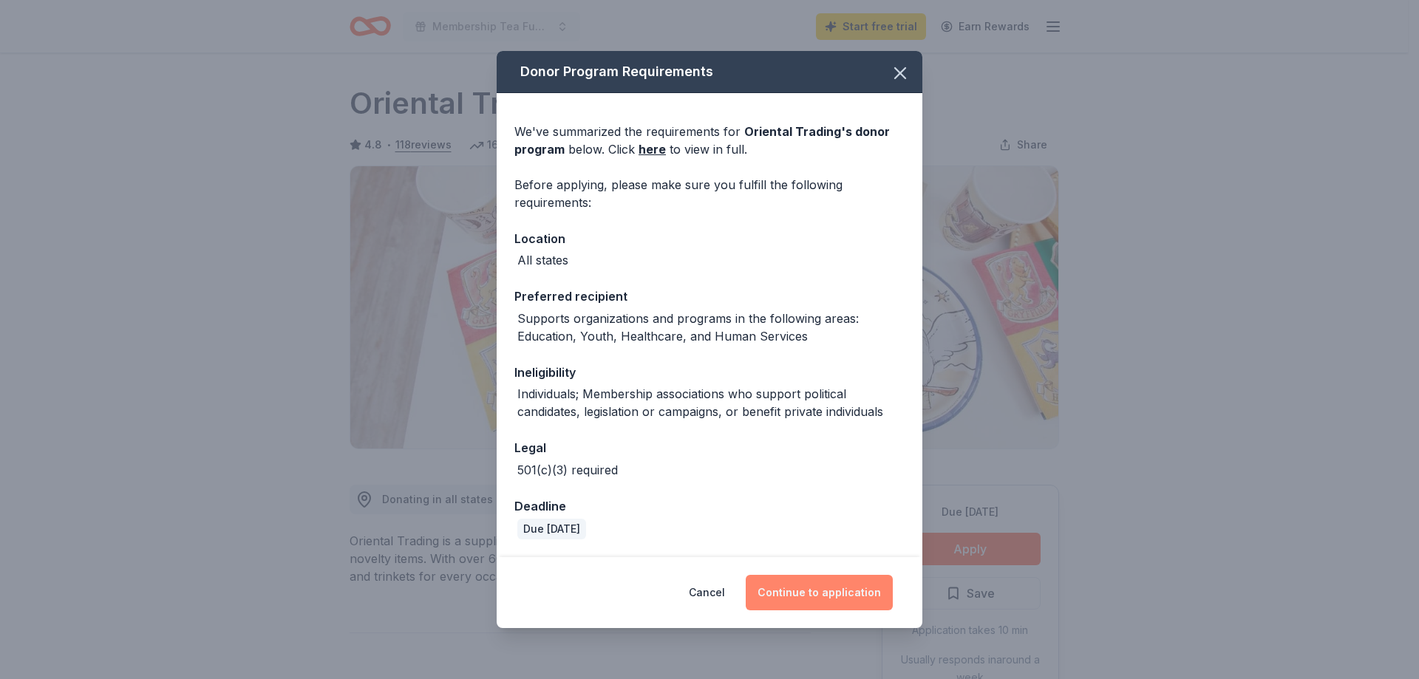
click at [842, 590] on button "Continue to application" at bounding box center [819, 592] width 147 height 35
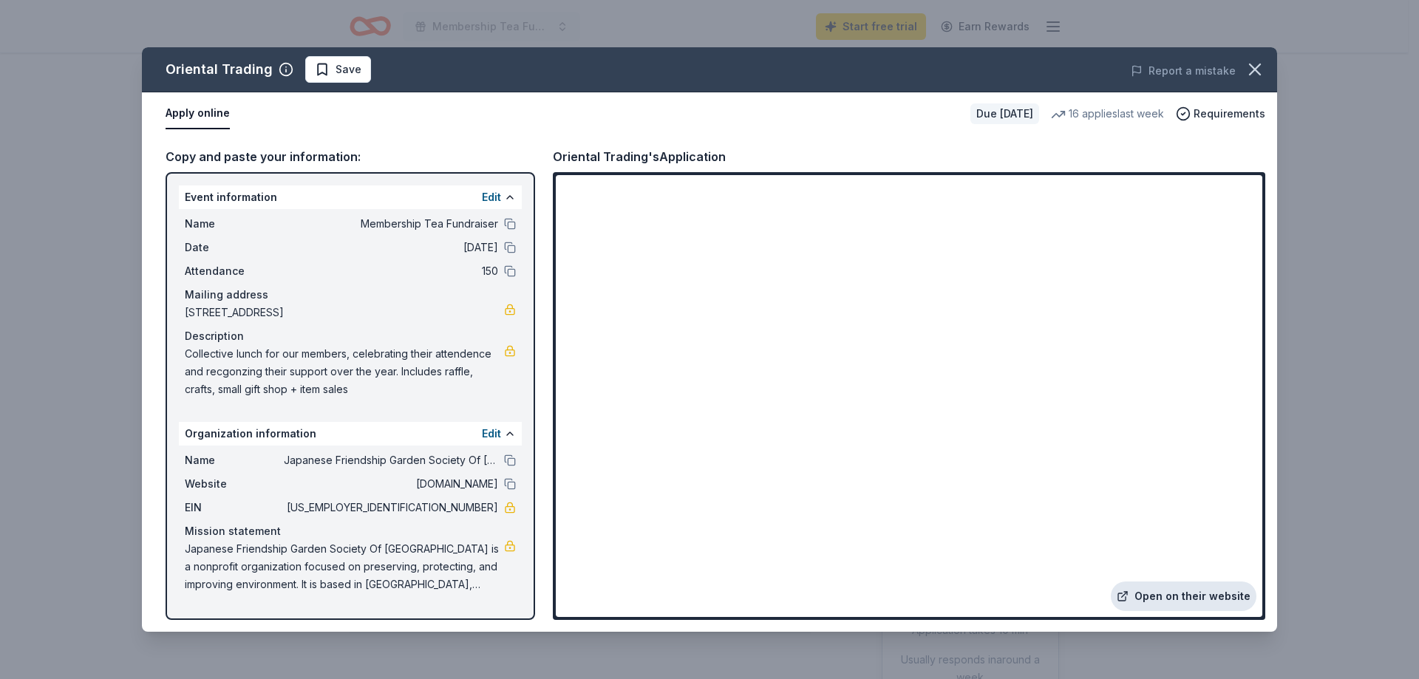
click at [1165, 596] on link "Open on their website" at bounding box center [1184, 596] width 146 height 30
click at [1252, 64] on icon "button" at bounding box center [1254, 69] width 21 height 21
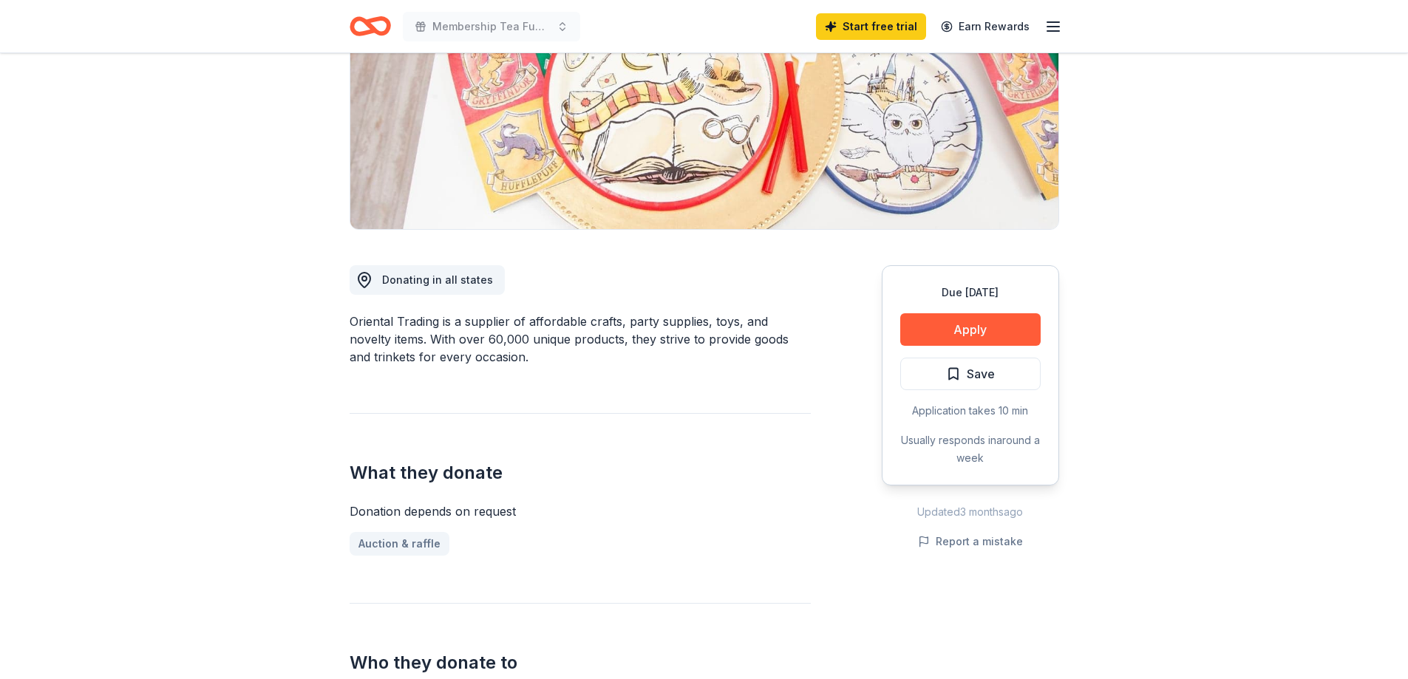
scroll to position [222, 0]
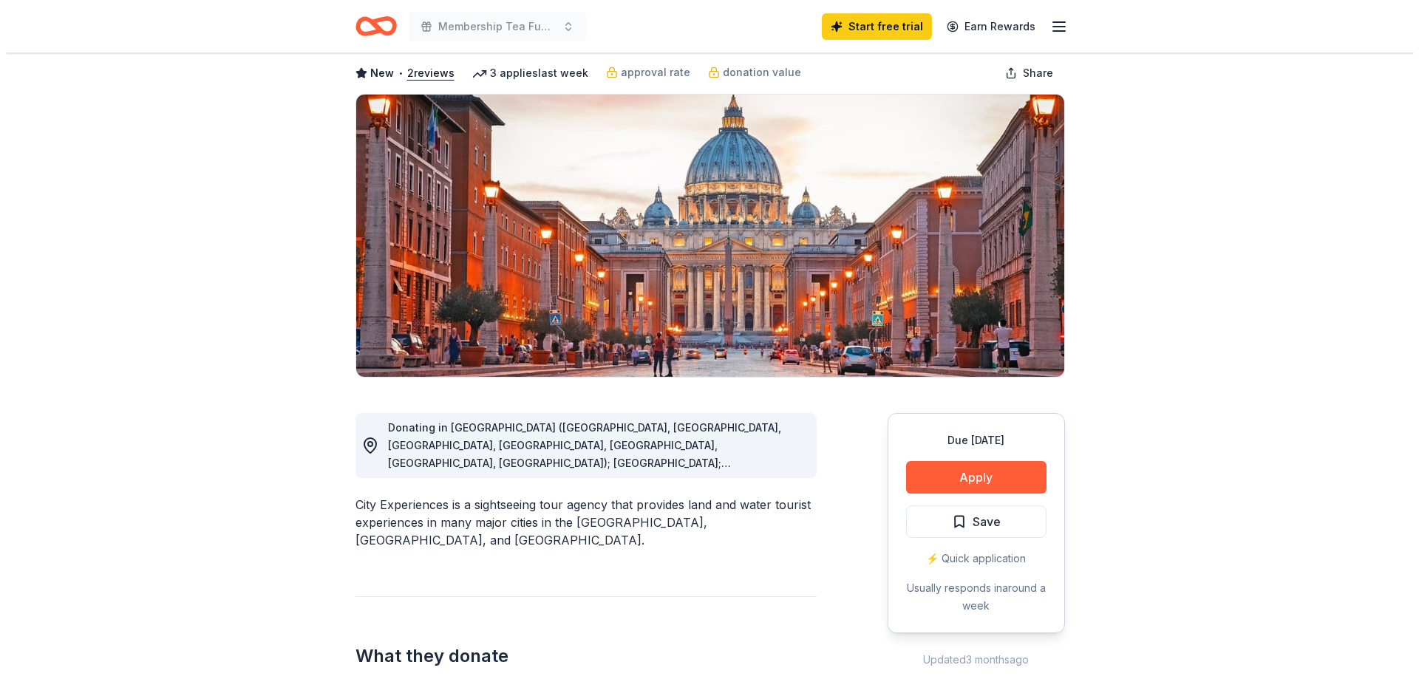
scroll to position [222, 0]
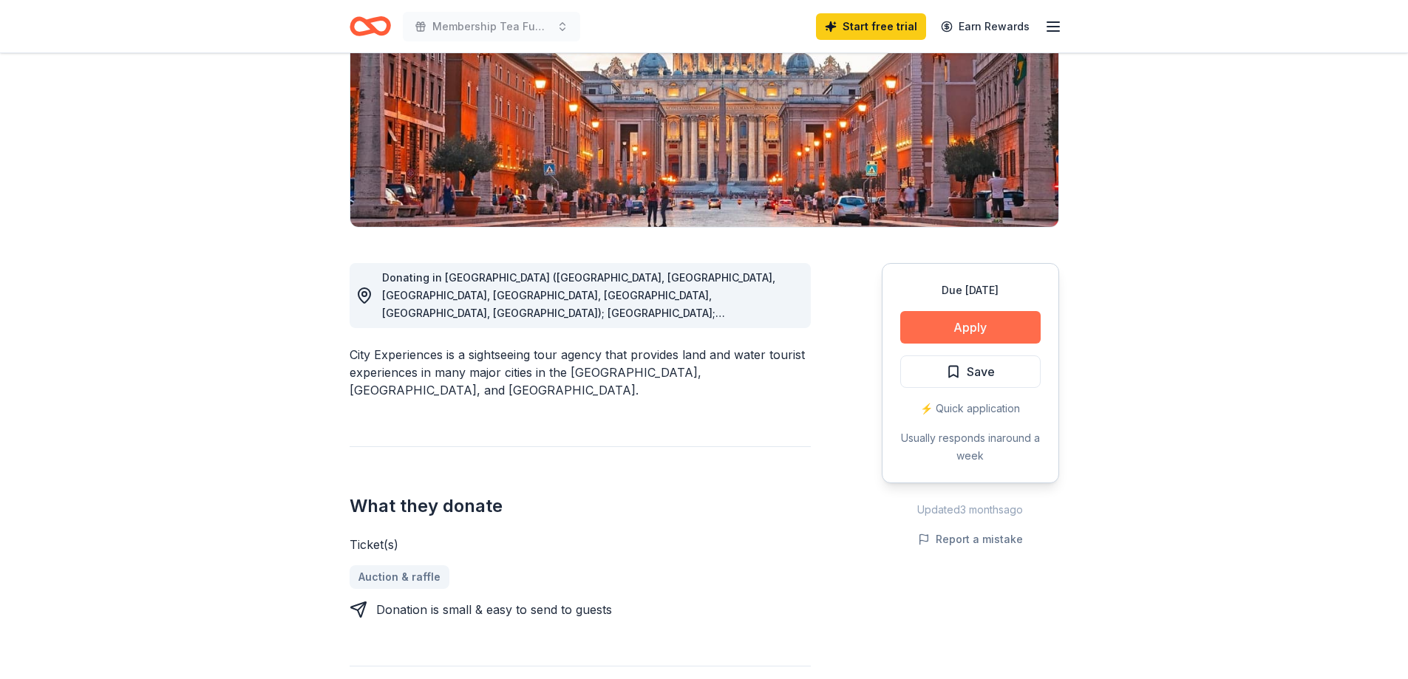
click at [940, 315] on button "Apply" at bounding box center [970, 327] width 140 height 33
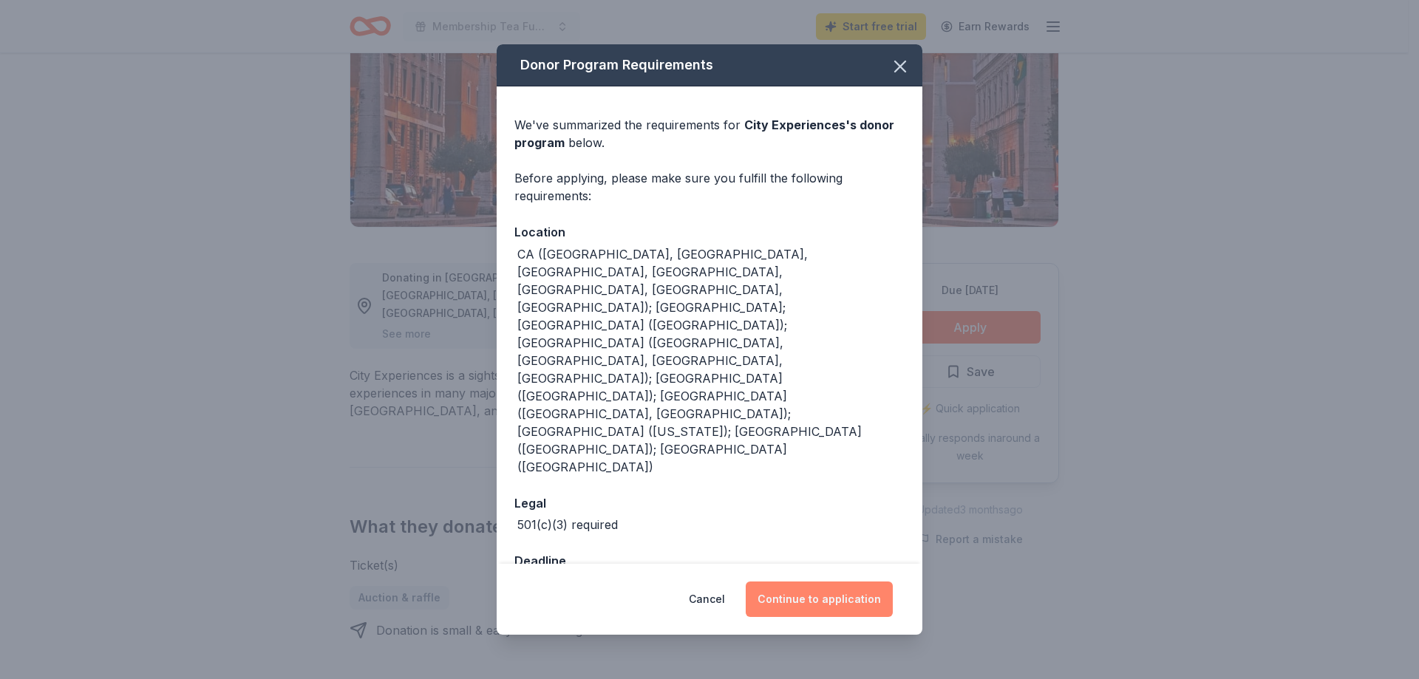
click at [802, 581] on button "Continue to application" at bounding box center [819, 598] width 147 height 35
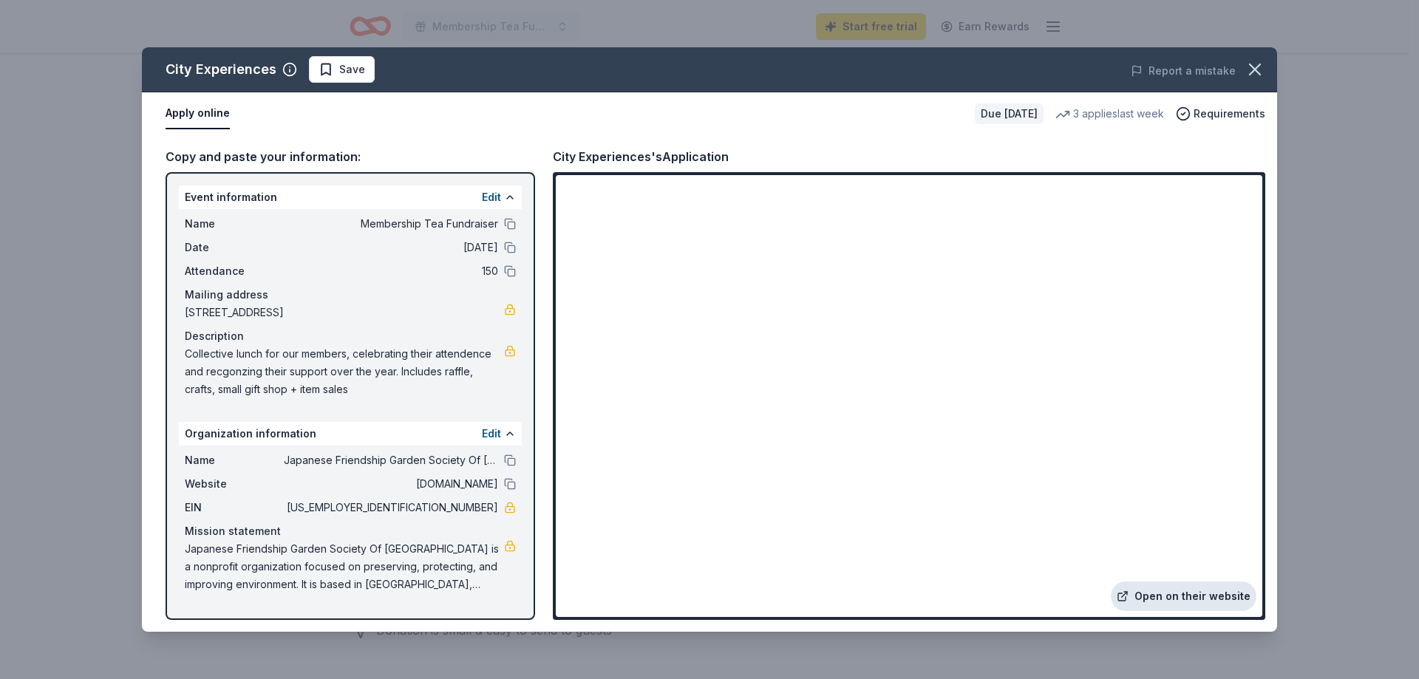
click at [1142, 594] on link "Open on their website" at bounding box center [1184, 596] width 146 height 30
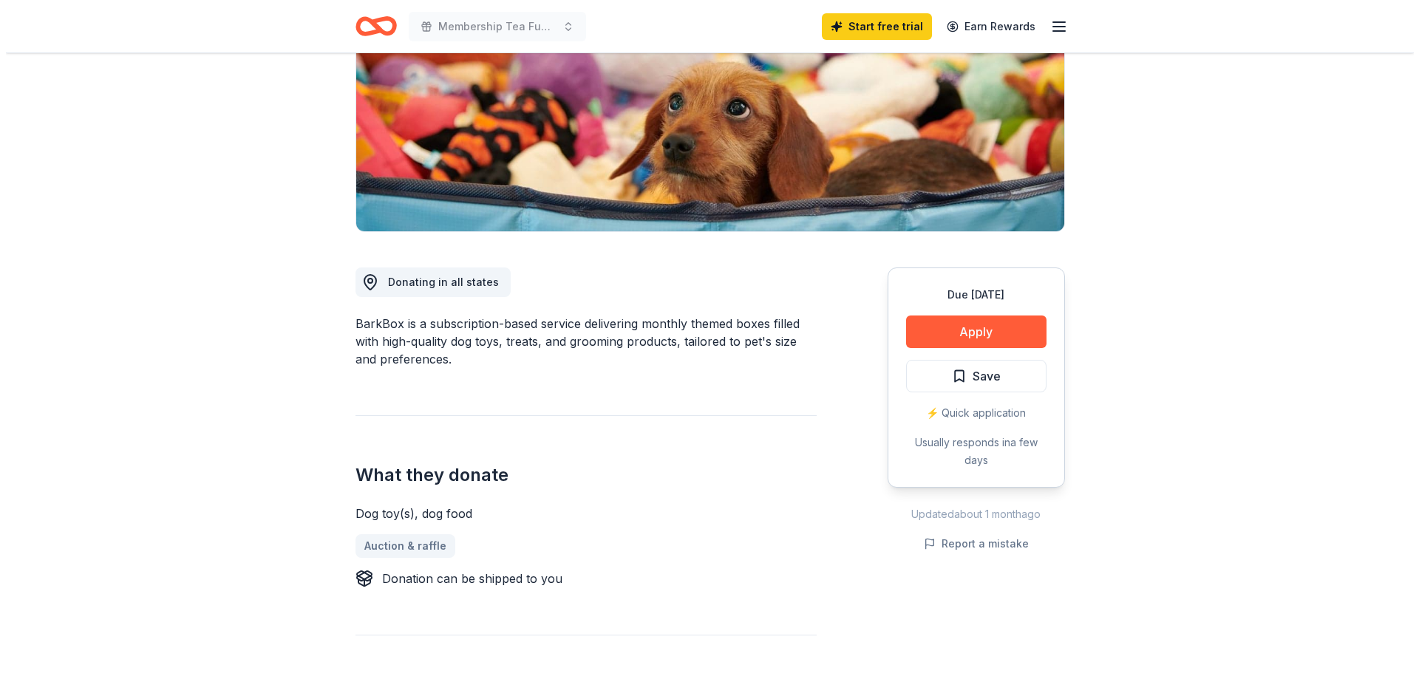
scroll to position [222, 0]
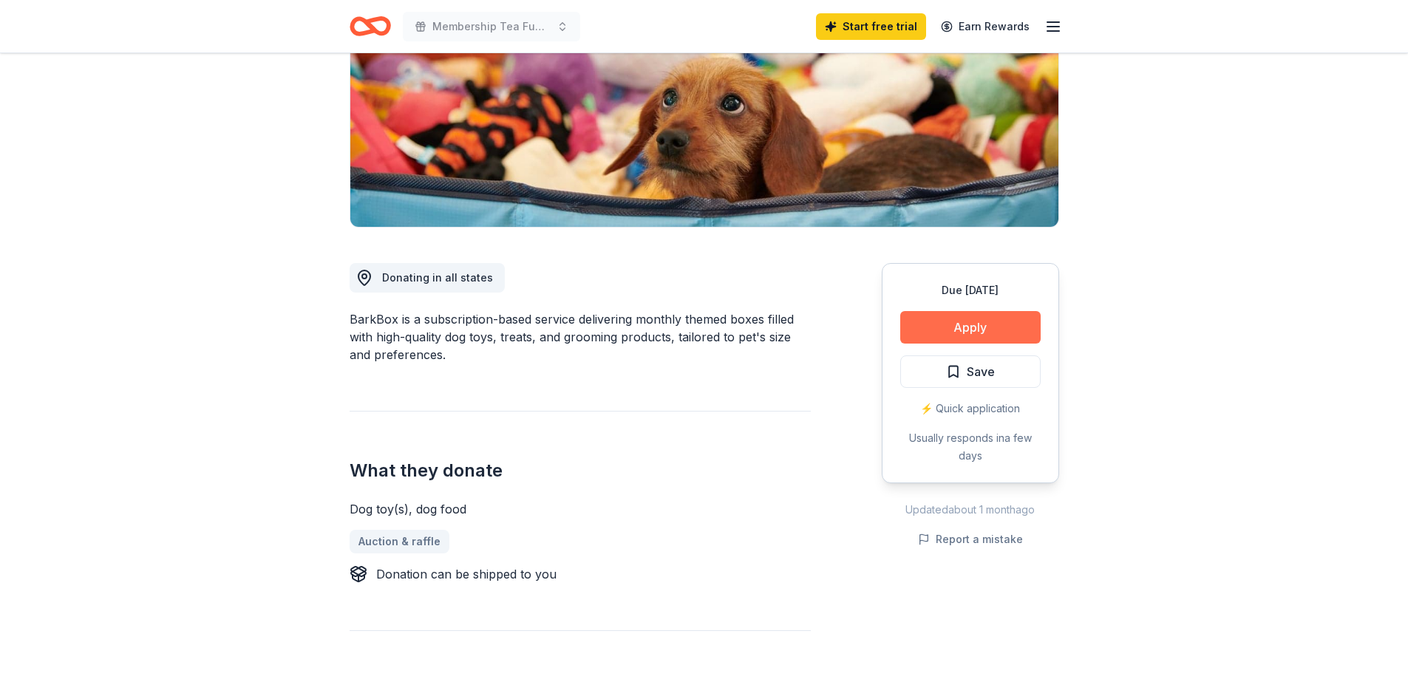
click at [934, 324] on button "Apply" at bounding box center [970, 327] width 140 height 33
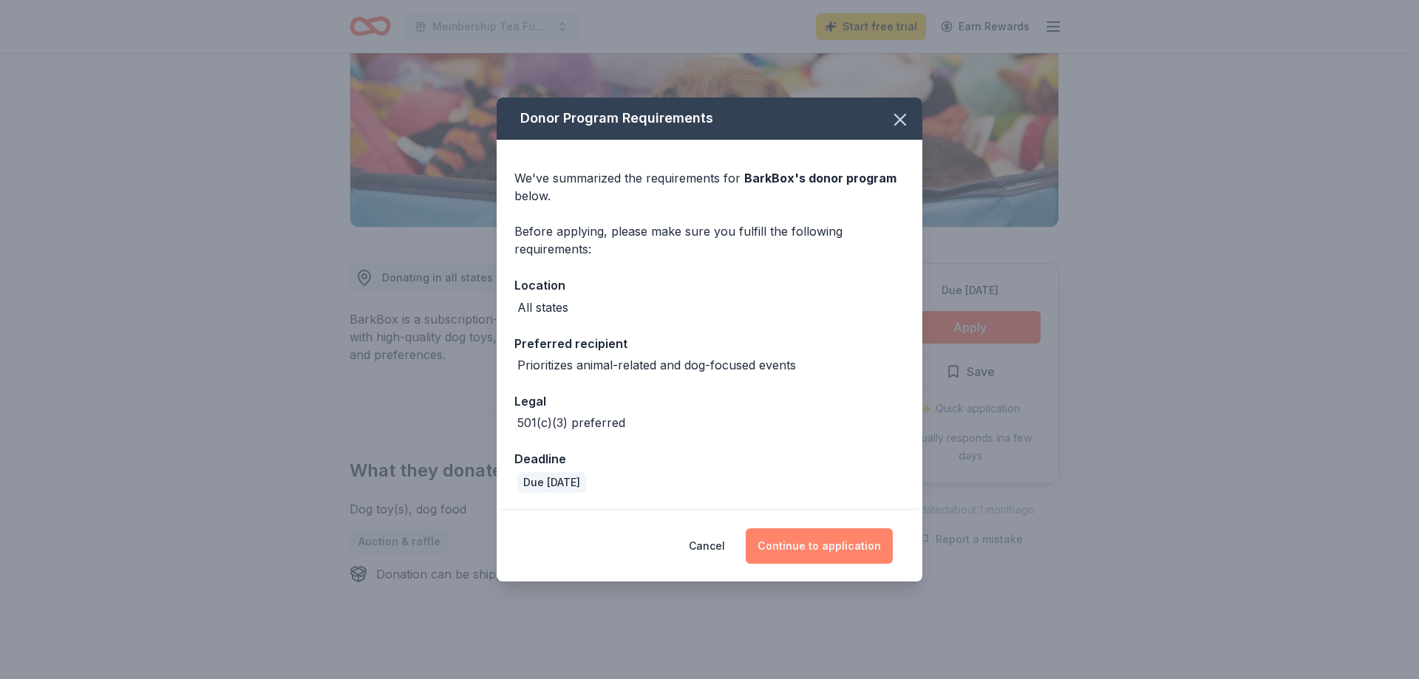
click at [799, 545] on button "Continue to application" at bounding box center [819, 545] width 147 height 35
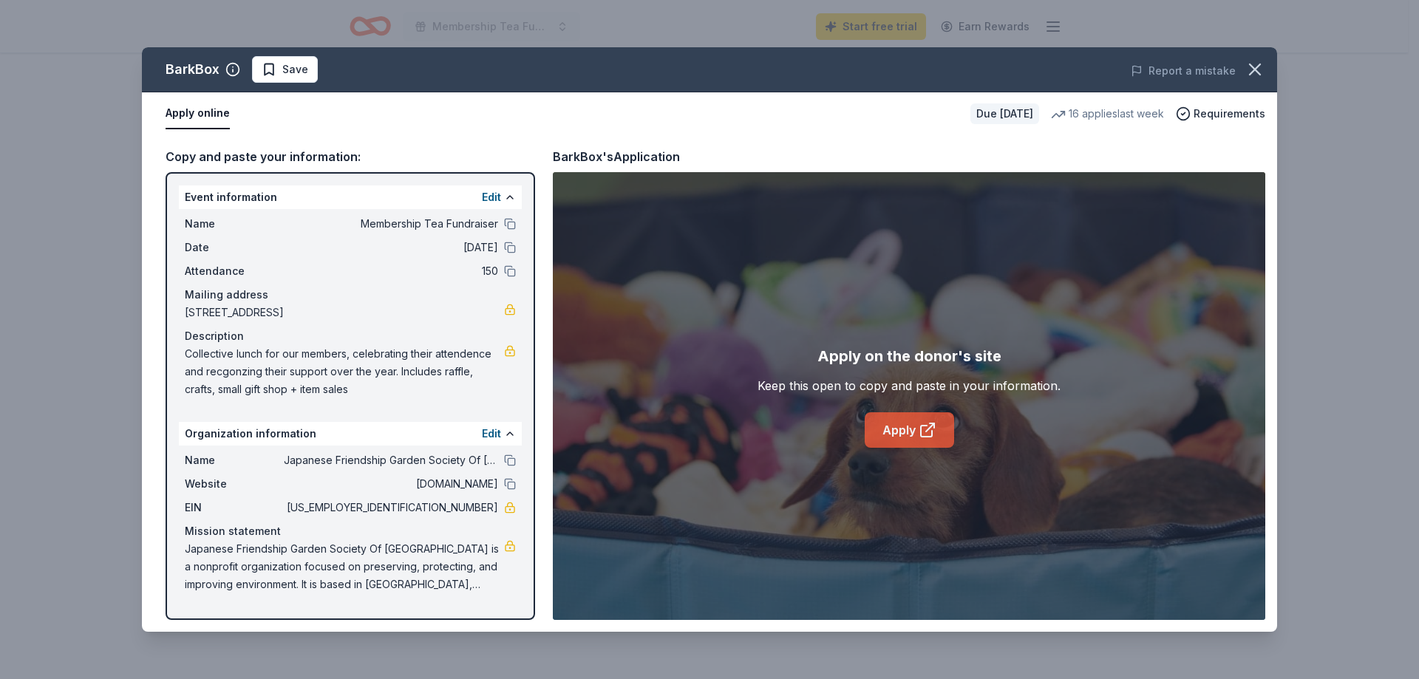
click at [918, 433] on icon at bounding box center [927, 430] width 18 height 18
click at [894, 418] on link "Apply" at bounding box center [908, 429] width 89 height 35
